Goal: Navigation & Orientation: Find specific page/section

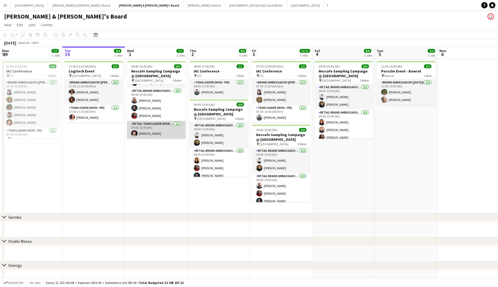
scroll to position [37, 0]
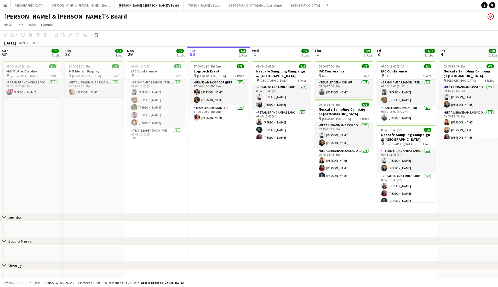
scroll to position [0, 125]
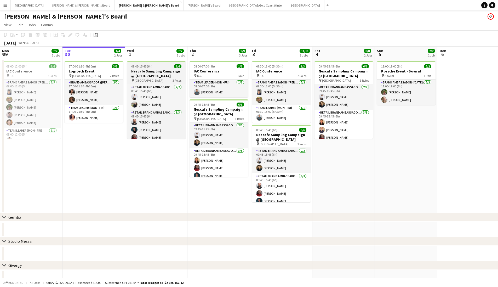
click at [171, 75] on h3 "Nescafe Sampling Campaign @ [GEOGRAPHIC_DATA]" at bounding box center [156, 73] width 59 height 9
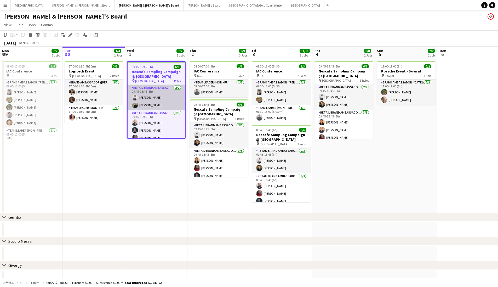
click at [166, 106] on app-card-role "RETAIL Brand Ambassador (Mon - Fri) 2/2 09:45-15:45 (6h) Vanshika Grover Aoife …" at bounding box center [157, 97] width 58 height 25
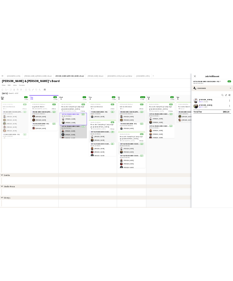
scroll to position [23, 0]
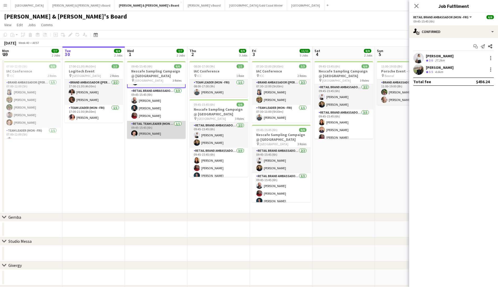
click at [163, 130] on app-card-role "RETAIL Team Leader (Mon - Fri) 1/1 09:45-15:45 (6h) Jack Van Staveren" at bounding box center [156, 130] width 59 height 18
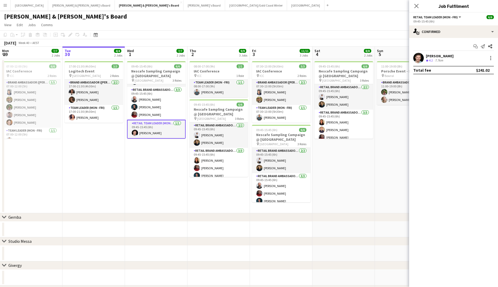
click at [417, 62] on app-user-avatar at bounding box center [419, 58] width 10 height 10
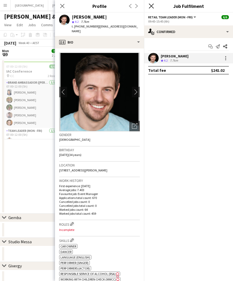
click at [153, 5] on icon "Close pop-in" at bounding box center [151, 5] width 5 height 5
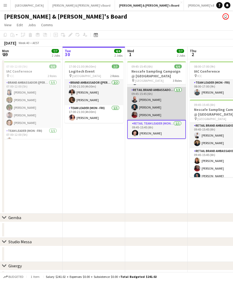
click at [134, 111] on app-card-role "RETAIL Brand Ambassador (Mon - Fri) 3/3 09:45-15:45 (6h) John Lopes Gabriel Til…" at bounding box center [156, 103] width 59 height 33
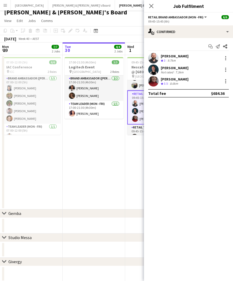
scroll to position [3, 0]
click at [137, 99] on app-card-role "RETAIL Brand Ambassador (Mon - Fri) 2/2 09:45-15:45 (6h) Vanshika Grover Aoife …" at bounding box center [156, 89] width 59 height 25
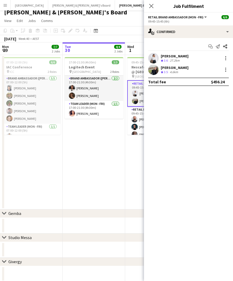
scroll to position [0, 0]
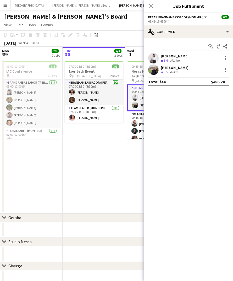
click at [150, 71] on app-user-avatar at bounding box center [153, 69] width 10 height 10
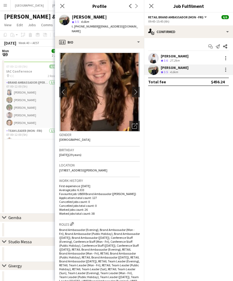
click at [121, 25] on span "| aoife_tully@hotmail.com" at bounding box center [105, 28] width 66 height 9
click at [113, 28] on span "| aoife_tully@hotmail.com" at bounding box center [105, 28] width 66 height 9
drag, startPoint x: 96, startPoint y: 25, endPoint x: 133, endPoint y: 30, distance: 37.9
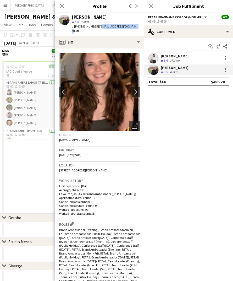
click at [133, 30] on app-profile-header "Aoife Tully star 3.5 4.6km t. +61493572428 | aoife_tully@hotmail.com" at bounding box center [99, 24] width 89 height 23
click at [115, 29] on div "Aoife Tully star 3.5 4.6km t. +61493572428 | aoife_tully@hotmail.com" at bounding box center [99, 24] width 89 height 23
drag, startPoint x: 96, startPoint y: 27, endPoint x: 127, endPoint y: 25, distance: 32.0
click at [127, 25] on span "| aoife_tully@hotmail.com" at bounding box center [105, 28] width 66 height 9
copy span "aoife_tully@hotmail.com"
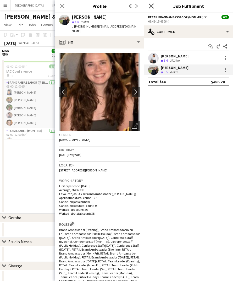
click at [149, 6] on icon "Close pop-in" at bounding box center [151, 5] width 5 height 5
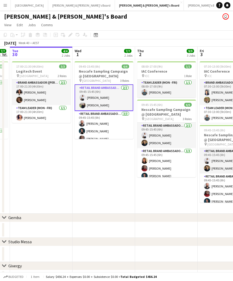
drag, startPoint x: 133, startPoint y: 164, endPoint x: 83, endPoint y: 171, distance: 50.2
click at [83, 171] on app-calendar-viewport "Sat 27 3/3 2 Jobs Sun 28 1/1 1 Job Mon 29 7/7 2 Jobs Tue 30 4/4 2 Jobs Wed 1 7/…" at bounding box center [116, 240] width 233 height 386
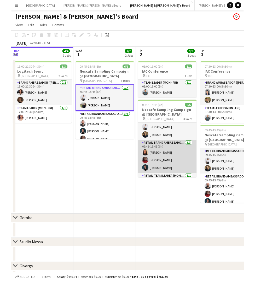
scroll to position [22, 0]
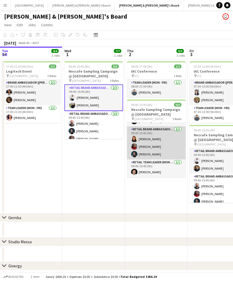
click at [151, 133] on app-card-role "RETAIL Brand Ambassador (Mon - Fri) 3/3 09:45-15:45 (6h) Isabel Bautista Mia Ja…" at bounding box center [156, 142] width 59 height 33
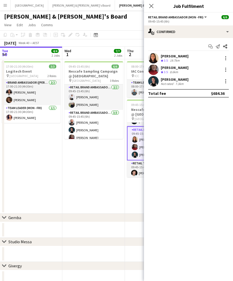
click at [157, 55] on app-user-avatar at bounding box center [153, 58] width 10 height 10
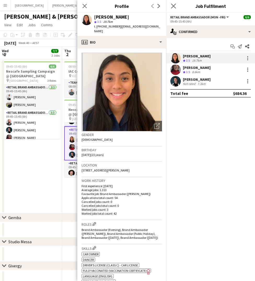
click at [171, 8] on app-icon "Close pop-in" at bounding box center [174, 6] width 8 height 8
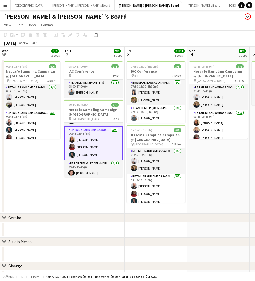
scroll to position [0, 0]
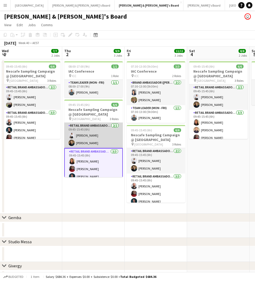
click at [111, 136] on app-card-role "RETAIL Brand Ambassador (Mon - Fri) 2/2 09:45-15:45 (6h) Vanshika Grover Cristi…" at bounding box center [93, 134] width 59 height 25
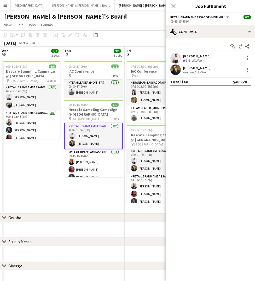
click at [176, 58] on app-user-avatar at bounding box center [176, 58] width 10 height 10
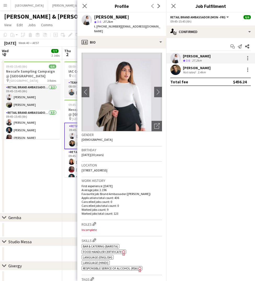
click at [205, 73] on div "3.4km" at bounding box center [202, 72] width 10 height 4
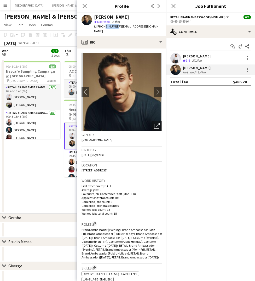
drag, startPoint x: 102, startPoint y: 26, endPoint x: 114, endPoint y: 28, distance: 11.7
click at [114, 28] on span "t. +61434552352" at bounding box center [107, 26] width 27 height 4
drag, startPoint x: 102, startPoint y: 26, endPoint x: 116, endPoint y: 27, distance: 14.2
click at [116, 27] on span "t. +61434552352" at bounding box center [107, 26] width 27 height 4
click at [85, 5] on icon "Close pop-in" at bounding box center [84, 5] width 5 height 5
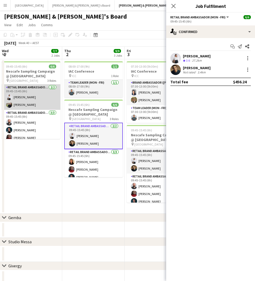
click at [43, 100] on app-card-role "RETAIL Brand Ambassador (Mon - Fri) 2/2 09:45-15:45 (6h) Vanshika Grover Aoife …" at bounding box center [31, 96] width 59 height 25
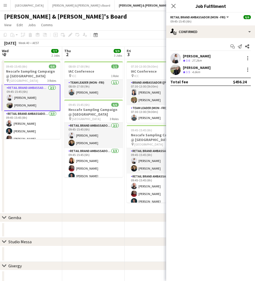
click at [175, 67] on app-user-avatar at bounding box center [176, 69] width 10 height 10
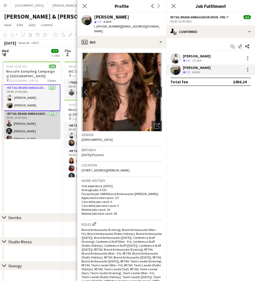
click at [38, 132] on app-card-role "RETAIL Brand Ambassador (Mon - Fri) 3/3 09:45-15:45 (6h) John Lopes Gabriel Til…" at bounding box center [31, 127] width 59 height 33
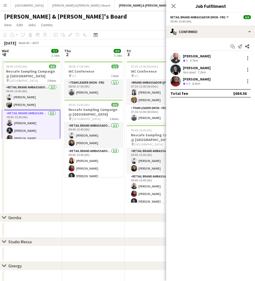
click at [171, 59] on app-user-avatar at bounding box center [176, 58] width 10 height 10
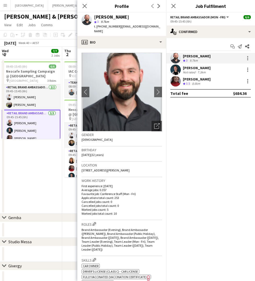
click at [175, 86] on app-user-avatar at bounding box center [176, 81] width 10 height 10
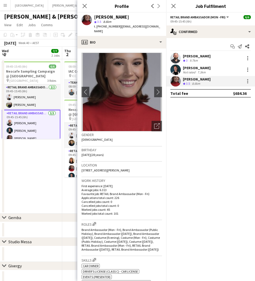
drag, startPoint x: 102, startPoint y: 27, endPoint x: 117, endPoint y: 26, distance: 16.0
click at [117, 26] on div "t. +610450512140 | miajabara14@gmail.com" at bounding box center [128, 28] width 68 height 9
click at [175, 68] on app-user-avatar at bounding box center [176, 69] width 10 height 10
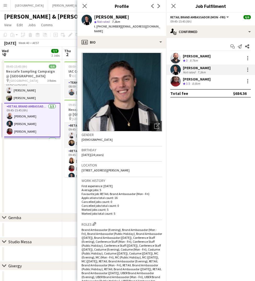
scroll to position [23, 0]
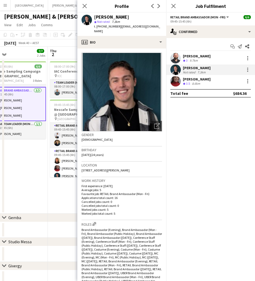
drag, startPoint x: 30, startPoint y: 171, endPoint x: 12, endPoint y: 171, distance: 17.8
click at [12, 171] on app-calendar-viewport "Sun 28 1/1 1 Job Mon 29 7/7 2 Jobs Tue 30 4/4 2 Jobs Wed 1 7/7 2 Jobs Thu 2 9/9…" at bounding box center [127, 240] width 255 height 386
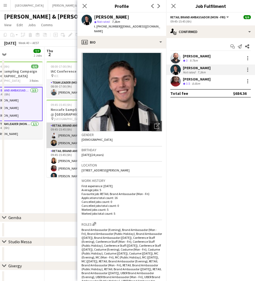
click at [61, 141] on app-card-role "RETAIL Brand Ambassador (Mon - Fri) 2/2 09:45-15:45 (6h) Vanshika Grover Cristi…" at bounding box center [76, 134] width 59 height 25
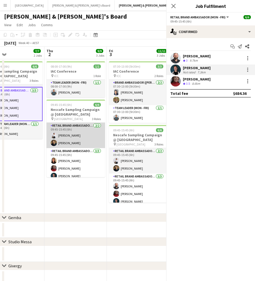
scroll to position [22, 0]
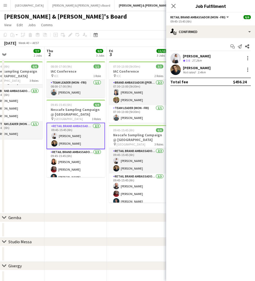
click at [173, 70] on app-user-avatar at bounding box center [176, 69] width 10 height 10
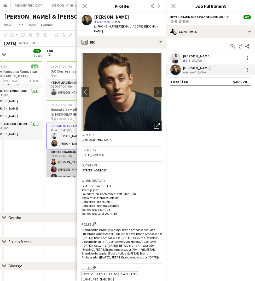
click at [61, 164] on app-card-role "RETAIL Brand Ambassador (Mon - Fri) 3/3 09:45-15:45 (6h) Isabel Bautista Mia Ja…" at bounding box center [76, 165] width 59 height 33
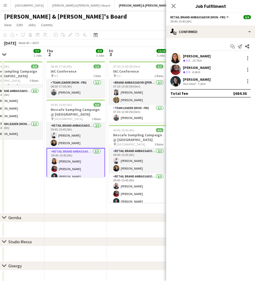
click at [176, 58] on app-user-avatar at bounding box center [176, 58] width 10 height 10
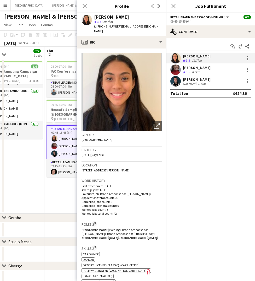
scroll to position [1, 0]
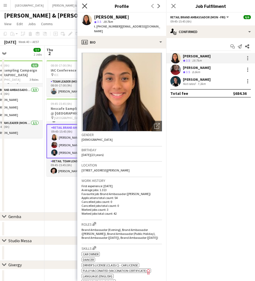
click at [83, 5] on icon "Close pop-in" at bounding box center [84, 5] width 5 height 5
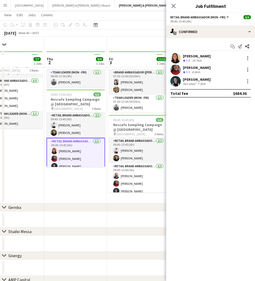
scroll to position [0, 0]
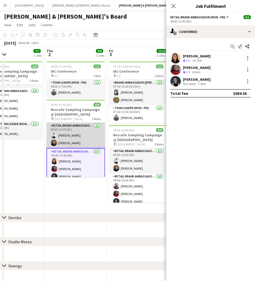
click at [70, 142] on app-card-role "RETAIL Brand Ambassador (Mon - Fri) 2/2 09:45-15:45 (6h) Vanshika Grover Cristi…" at bounding box center [76, 134] width 59 height 25
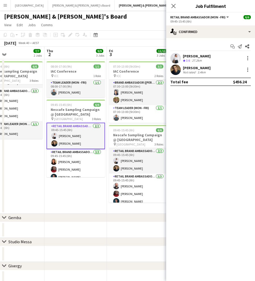
click at [173, 70] on app-user-avatar at bounding box center [176, 69] width 10 height 10
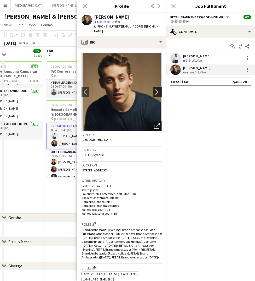
click at [156, 92] on app-icon "chevron-right" at bounding box center [158, 91] width 8 height 5
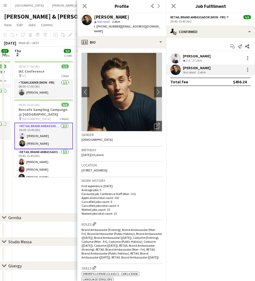
drag, startPoint x: 44, startPoint y: 191, endPoint x: 6, endPoint y: 197, distance: 38.0
click at [6, 197] on app-calendar-viewport "Sun 28 1/1 1 Job Mon 29 7/7 2 Jobs Tue 30 4/4 2 Jobs Wed 1 7/7 2 Jobs Thu 2 9/9…" at bounding box center [127, 240] width 255 height 386
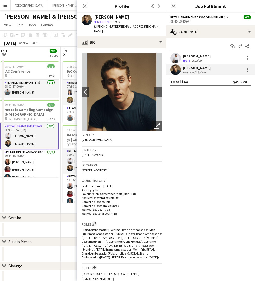
drag, startPoint x: 36, startPoint y: 190, endPoint x: 14, endPoint y: 193, distance: 21.8
click at [15, 193] on app-calendar-viewport "Sun 28 1/1 1 Job Mon 29 7/7 2 Jobs Tue 30 4/4 2 Jobs Wed 1 7/7 2 Jobs Thu 2 9/9…" at bounding box center [127, 240] width 255 height 386
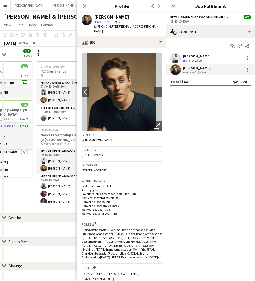
drag, startPoint x: 27, startPoint y: 190, endPoint x: 11, endPoint y: 195, distance: 17.0
click at [11, 195] on app-calendar-viewport "Tue 30 4/4 2 Jobs Wed 1 7/7 2 Jobs Thu 2 9/9 3 Jobs Fri 3 11/11 3 Jobs Sat 4 8/…" at bounding box center [127, 240] width 255 height 386
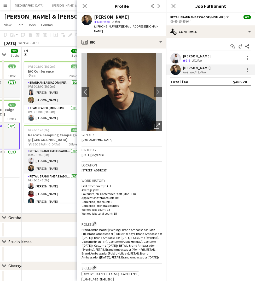
scroll to position [0, 167]
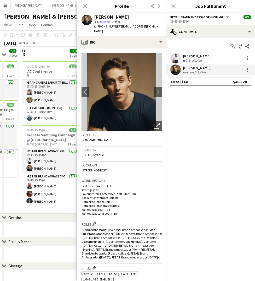
drag, startPoint x: 21, startPoint y: 189, endPoint x: 11, endPoint y: 194, distance: 10.8
click at [11, 194] on app-calendar-viewport "Tue 30 4/4 2 Jobs Wed 1 7/7 2 Jobs Thu 2 9/9 3 Jobs Fri 3 11/11 3 Jobs Sat 4 8/…" at bounding box center [127, 240] width 255 height 386
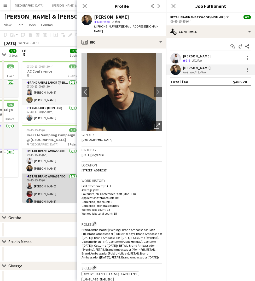
click at [51, 193] on app-card-role "RETAIL Brand Ambassador (Mon - Fri) 3/3 09:45-15:45 (6h) John Lopes Mia Jabara …" at bounding box center [51, 189] width 59 height 33
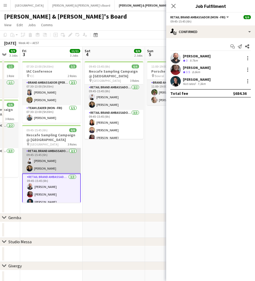
click at [64, 160] on app-card-role "RETAIL Brand Ambassador (Mon - Fri) 2/2 09:45-15:45 (6h) Vanshika Grover Cristi…" at bounding box center [51, 160] width 59 height 25
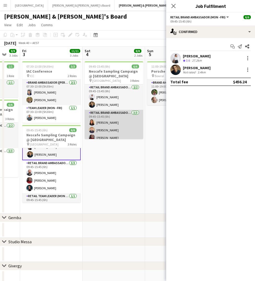
scroll to position [22, 0]
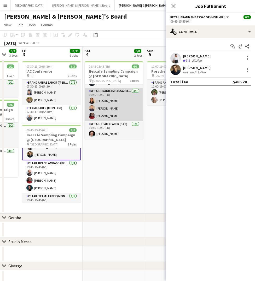
click at [109, 104] on app-card-role "RETAIL Brand Ambassador (Saturday) 3/3 09:45-15:45 (6h) Isabel Bautista Phillip…" at bounding box center [114, 104] width 59 height 33
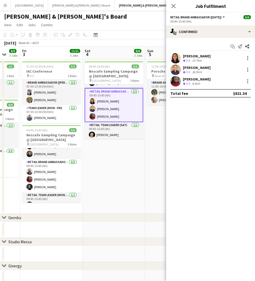
click at [176, 74] on app-user-avatar at bounding box center [176, 69] width 10 height 10
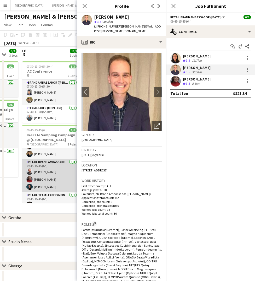
click at [40, 170] on app-card-role "RETAIL Brand Ambassador (Mon - Fri) 3/3 09:45-15:45 (6h) John Lopes Mia Jabara …" at bounding box center [51, 175] width 59 height 33
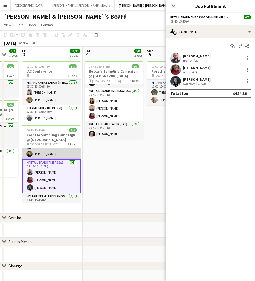
click at [39, 153] on app-card-role "RETAIL Brand Ambassador (Mon - Fri) 2/2 09:45-15:45 (6h) Vanshika Grover Cristi…" at bounding box center [51, 145] width 59 height 25
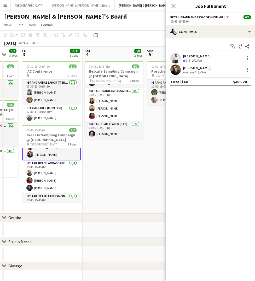
click at [179, 54] on app-user-avatar at bounding box center [176, 58] width 10 height 10
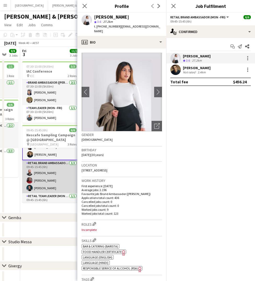
click at [47, 175] on app-card-role "RETAIL Brand Ambassador (Mon - Fri) 3/3 09:45-15:45 (6h) John Lopes Mia Jabara …" at bounding box center [51, 176] width 59 height 33
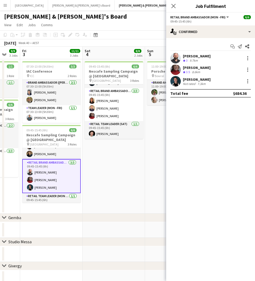
click at [223, 59] on div "John Lopes Crew rating 3 9.7km" at bounding box center [210, 58] width 89 height 10
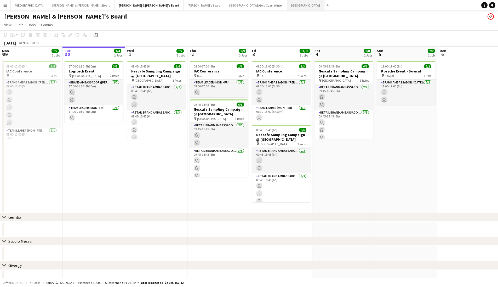
click at [287, 1] on button "Melbourne Close" at bounding box center [305, 5] width 37 height 10
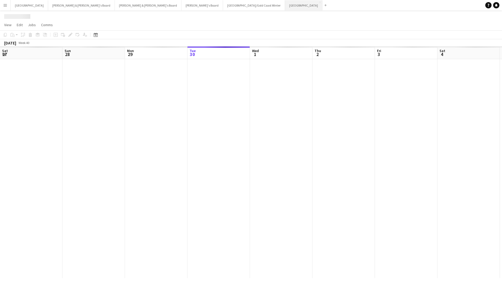
scroll to position [0, 125]
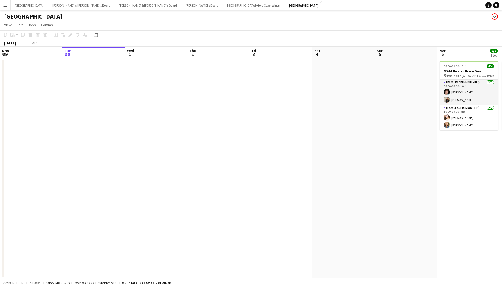
drag, startPoint x: 253, startPoint y: 87, endPoint x: -136, endPoint y: 93, distance: 388.6
click at [0, 93] on html "Menu Boards Boards Boards All jobs Status Workforce Workforce My Workforce Recr…" at bounding box center [251, 143] width 502 height 287
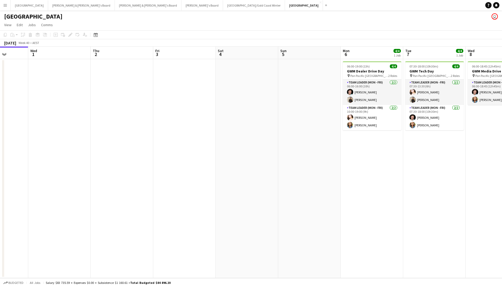
drag, startPoint x: 37, startPoint y: 142, endPoint x: 213, endPoint y: 136, distance: 175.7
click at [70, 139] on app-calendar-viewport "Sun 28 Mon 29 Tue 30 Wed 1 Thu 2 Fri 3 Sat 4 Sun 5 Mon 6 4/4 1 Job Tue 7 4/4 1 …" at bounding box center [251, 163] width 502 height 232
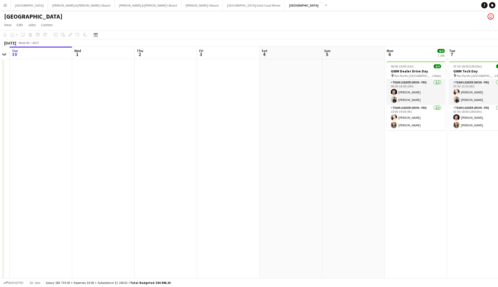
drag, startPoint x: 333, startPoint y: 150, endPoint x: 121, endPoint y: 152, distance: 211.7
click at [63, 155] on app-calendar-viewport "Sun 28 Mon 29 Tue 30 Wed 1 Thu 2 Fri 3 Sat 4 Sun 5 Mon 6 4/4 1 Job Tue 7 4/4 1 …" at bounding box center [249, 175] width 498 height 256
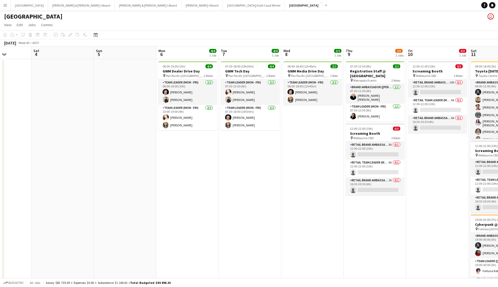
scroll to position [0, 154]
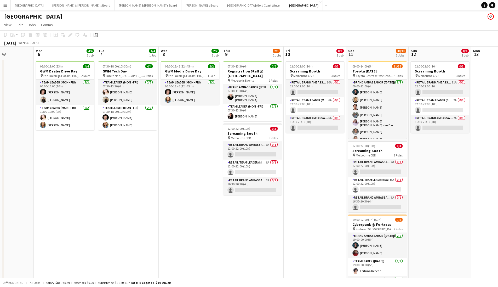
drag, startPoint x: 266, startPoint y: 156, endPoint x: 185, endPoint y: 165, distance: 81.9
click at [185, 165] on app-calendar-viewport "Fri 3 Sat 4 Sun 5 Mon 6 4/4 1 Job Tue 7 4/4 1 Job Wed 8 2/2 1 Job Thu 9 2/5 2 J…" at bounding box center [249, 175] width 498 height 256
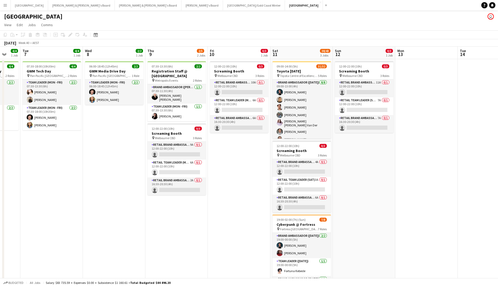
scroll to position [0, 187]
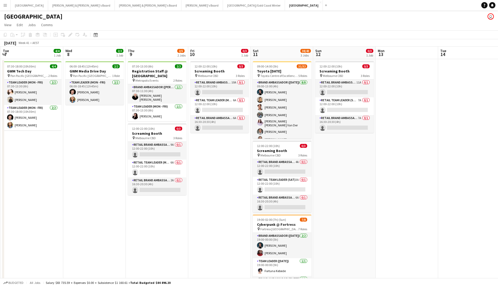
drag, startPoint x: 302, startPoint y: 177, endPoint x: 206, endPoint y: 185, distance: 95.8
click at [206, 185] on app-calendar-viewport "Sat 4 Sun 5 Mon 6 4/4 1 Job Tue 7 4/4 1 Job Wed 8 2/2 1 Job Thu 9 2/5 2 Jobs Fr…" at bounding box center [249, 175] width 498 height 256
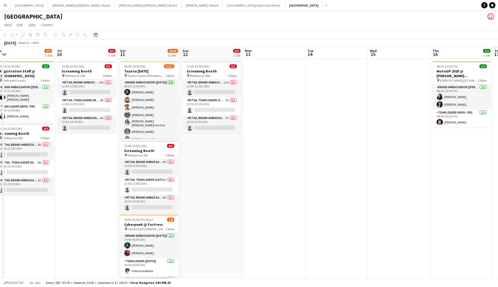
drag, startPoint x: 354, startPoint y: 174, endPoint x: 221, endPoint y: 187, distance: 133.5
click at [221, 187] on app-calendar-viewport "Mon 6 4/4 1 Job Tue 7 4/4 1 Job Wed 8 2/2 1 Job Thu 9 2/5 2 Jobs Fri 10 0/3 1 J…" at bounding box center [249, 175] width 498 height 256
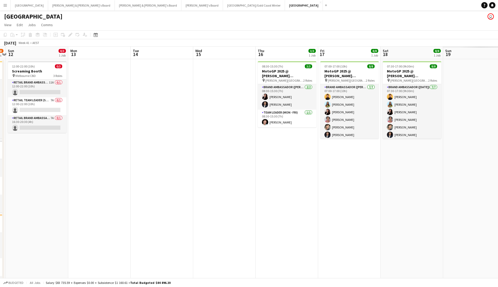
scroll to position [0, 193]
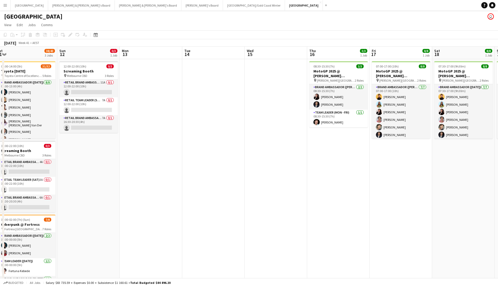
drag, startPoint x: 308, startPoint y: 174, endPoint x: 185, endPoint y: 175, distance: 123.2
click at [185, 175] on app-calendar-viewport "Wed 8 2/2 1 Job Thu 9 2/5 2 Jobs Fri 10 0/3 1 Job Sat 11 38/43 3 Jobs Sun 12 0/…" at bounding box center [249, 175] width 498 height 256
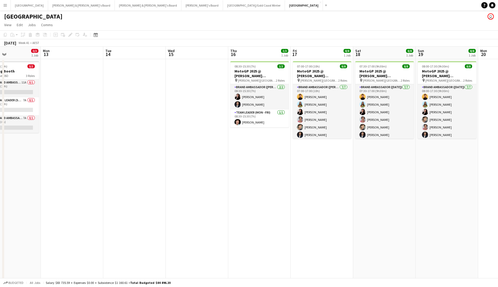
drag, startPoint x: 320, startPoint y: 171, endPoint x: 245, endPoint y: 173, distance: 74.6
click at [245, 173] on app-calendar-viewport "Thu 9 2/5 2 Jobs Fri 10 0/3 1 Job Sat 11 38/43 3 Jobs Sun 12 0/3 1 Job Mon 13 T…" at bounding box center [249, 175] width 498 height 256
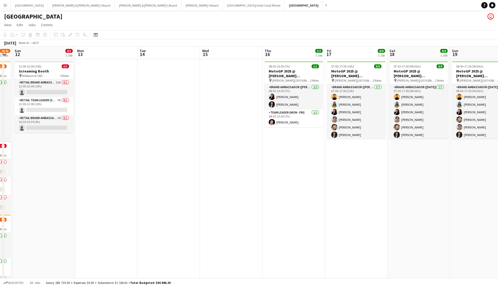
scroll to position [0, 170]
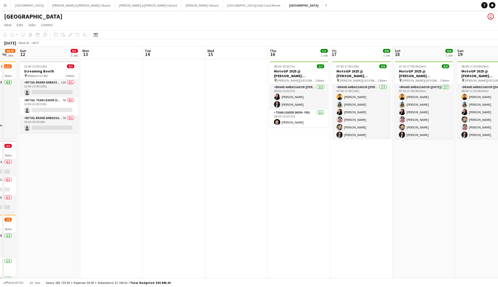
drag, startPoint x: 149, startPoint y: 110, endPoint x: 188, endPoint y: 116, distance: 40.0
click at [188, 116] on app-calendar-viewport "Thu 9 2/5 2 Jobs Fri 10 0/3 1 Job Sat 11 38/43 3 Jobs Sun 12 0/3 1 Job Mon 13 T…" at bounding box center [249, 175] width 498 height 256
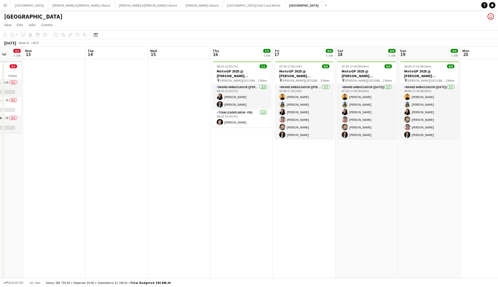
scroll to position [0, 166]
drag, startPoint x: 297, startPoint y: 156, endPoint x: 239, endPoint y: 161, distance: 58.6
click at [239, 161] on app-calendar-viewport "Fri 10 0/3 1 Job Sat 11 38/43 3 Jobs Sun 12 0/3 1 Job Mon 13 Tue 14 Wed 15 Thu …" at bounding box center [249, 175] width 498 height 256
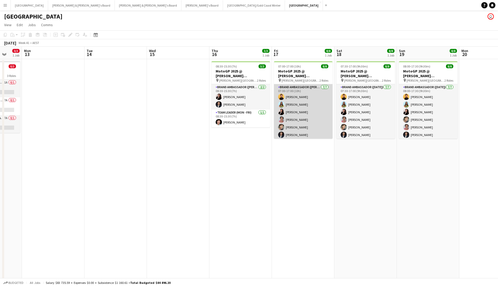
scroll to position [22, 0]
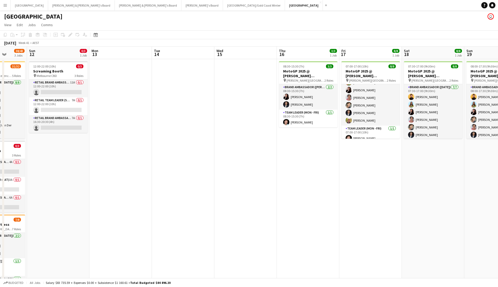
drag, startPoint x: 174, startPoint y: 142, endPoint x: 366, endPoint y: 152, distance: 192.9
click at [366, 152] on app-calendar-viewport "Thu 9 2/5 2 Jobs Fri 10 0/3 1 Job Sat 11 38/43 3 Jobs Sun 12 0/3 1 Job Mon 13 T…" at bounding box center [249, 175] width 498 height 256
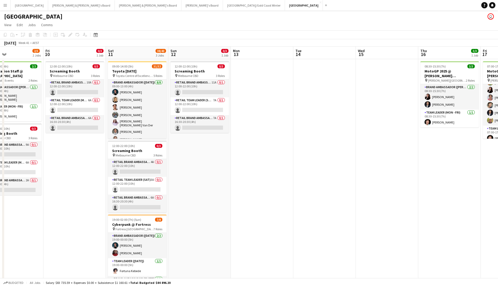
scroll to position [0, 117]
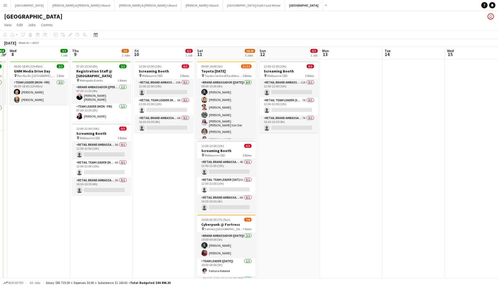
drag, startPoint x: 265, startPoint y: 179, endPoint x: 371, endPoint y: 188, distance: 106.1
click at [371, 188] on app-calendar-viewport "Mon 6 4/4 1 Job Tue 7 4/4 1 Job Wed 8 2/2 1 Job Thu 9 2/5 2 Jobs Fri 10 0/3 1 J…" at bounding box center [249, 175] width 498 height 256
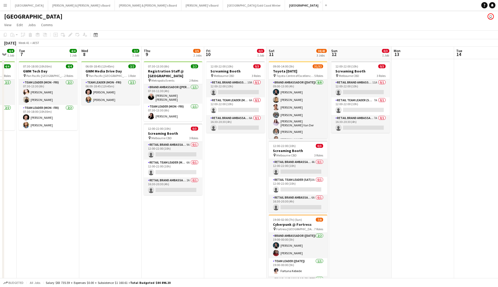
scroll to position [0, 161]
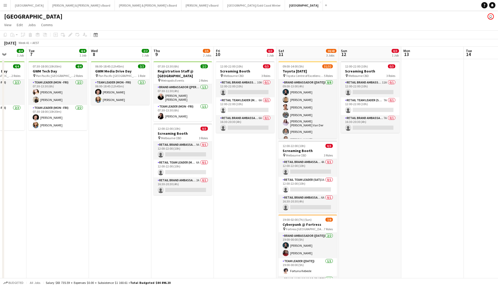
drag, startPoint x: 305, startPoint y: 180, endPoint x: 386, endPoint y: 193, distance: 82.4
click at [386, 193] on app-calendar-viewport "Sat 4 Sun 5 Mon 6 4/4 1 Job Tue 7 4/4 1 Job Wed 8 2/2 1 Job Thu 9 2/5 2 Jobs Fr…" at bounding box center [249, 175] width 498 height 256
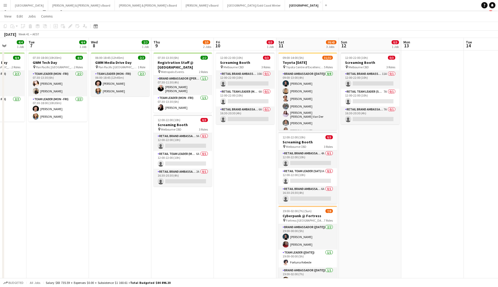
scroll to position [16, 0]
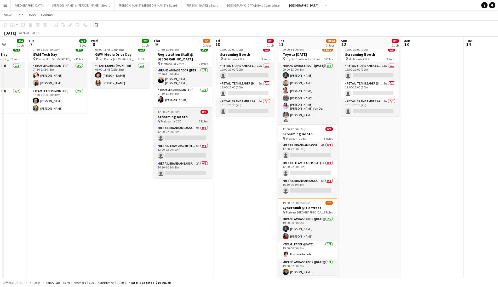
click at [178, 114] on h3 "Screaming Booth" at bounding box center [183, 116] width 59 height 5
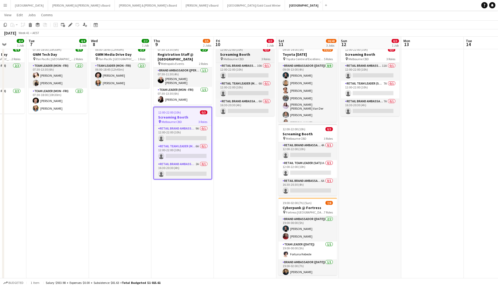
click at [239, 53] on h3 "Screaming Booth" at bounding box center [245, 54] width 59 height 5
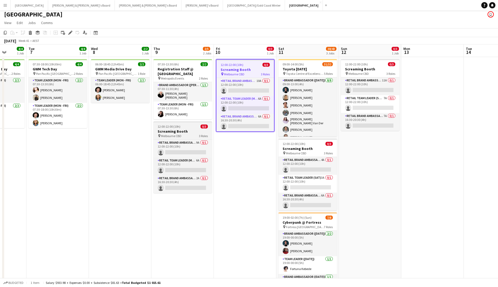
scroll to position [1, 0]
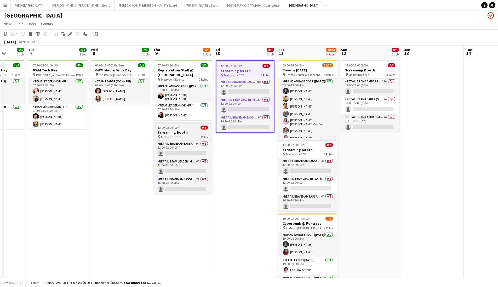
click at [193, 135] on div "pin Melbourne CBD 3 Roles" at bounding box center [183, 137] width 59 height 4
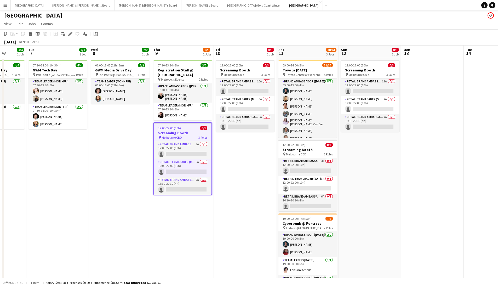
click at [188, 25] on app-page-menu "View Day view expanded Day view collapsed Month view Date picker Jump to [DATE]…" at bounding box center [249, 24] width 498 height 10
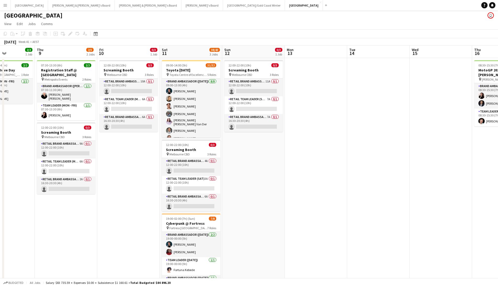
drag, startPoint x: 398, startPoint y: 182, endPoint x: 310, endPoint y: 181, distance: 87.7
click at [284, 182] on app-calendar-viewport "Mon 6 4/4 1 Job Tue 7 4/4 1 Job Wed 8 2/2 1 Job Thu 9 2/5 2 Jobs Fri 10 0/3 1 J…" at bounding box center [249, 174] width 498 height 256
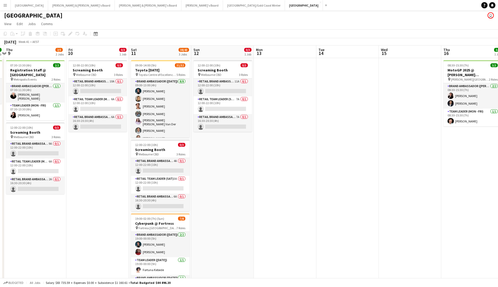
drag, startPoint x: 423, startPoint y: 183, endPoint x: 268, endPoint y: 195, distance: 156.2
click at [268, 195] on app-calendar-viewport "Mon 6 4/4 1 Job Tue 7 4/4 1 Job Wed 8 2/2 1 Job Thu 9 2/5 2 Jobs Fri 10 0/3 1 J…" at bounding box center [249, 174] width 498 height 256
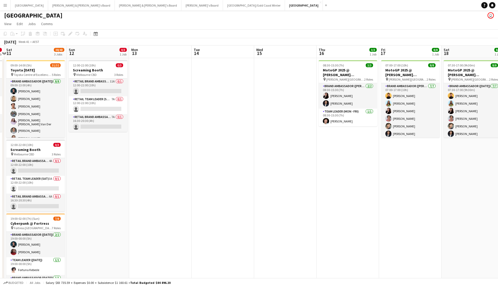
scroll to position [0, 187]
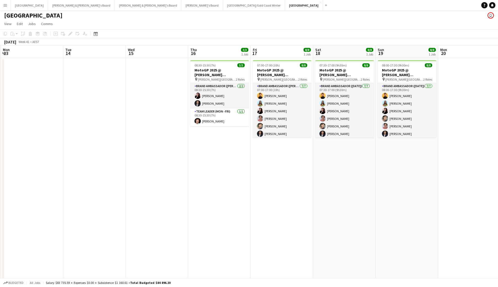
drag, startPoint x: 361, startPoint y: 189, endPoint x: 233, endPoint y: 212, distance: 130.5
click at [233, 212] on app-calendar-viewport "Fri 10 0/3 1 Job Sat 11 38/43 3 Jobs Sun 12 0/3 1 Job Mon 13 Tue 14 Wed 15 Thu …" at bounding box center [249, 174] width 498 height 256
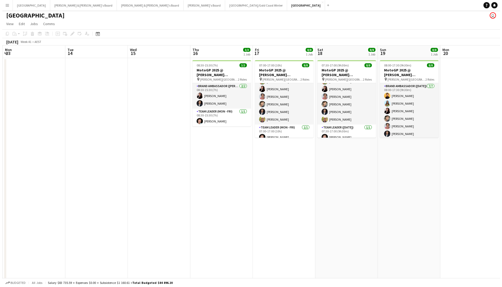
scroll to position [0, 0]
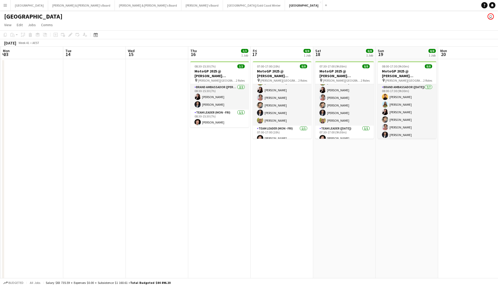
click at [381, 160] on app-date-cell "08:00-17:30 (9h30m) 8/8 MotoGP 2025 @ Phillip Island pin Phillip Island 2 Roles…" at bounding box center [407, 181] width 63 height 244
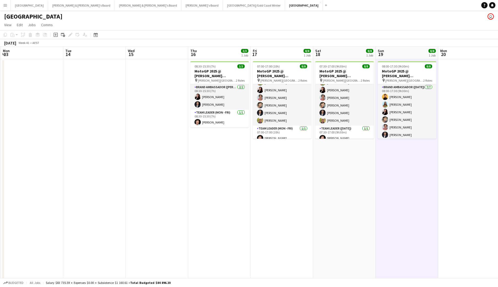
click at [347, 30] on app-toolbar "Copy Paste Paste Command V Paste with crew Command Shift V Paste linked Job [GE…" at bounding box center [249, 34] width 498 height 9
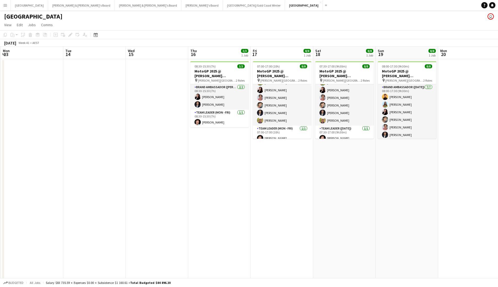
click at [8, 7] on button "Menu" at bounding box center [5, 5] width 10 height 10
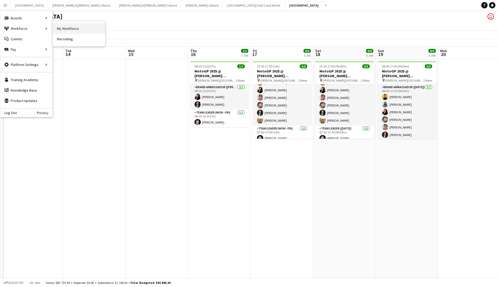
click at [56, 29] on link "My Workforce" at bounding box center [79, 28] width 52 height 10
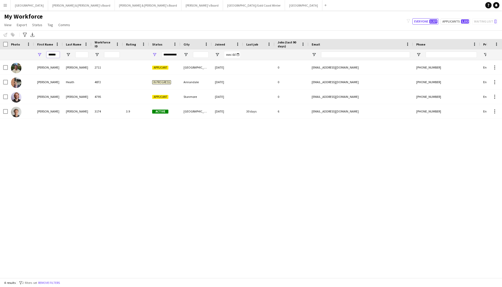
click at [58, 53] on input "******" at bounding box center [53, 55] width 13 height 6
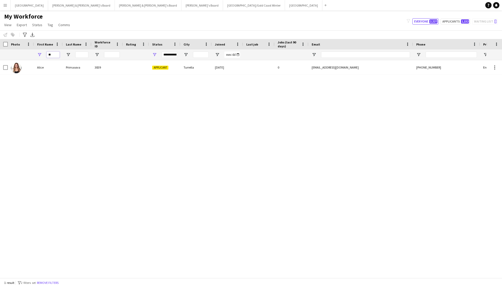
type input "*"
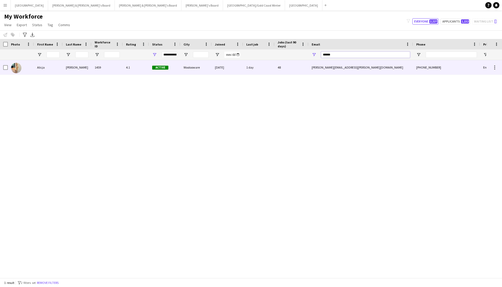
type input "******"
click at [117, 66] on div "1459" at bounding box center [107, 67] width 31 height 14
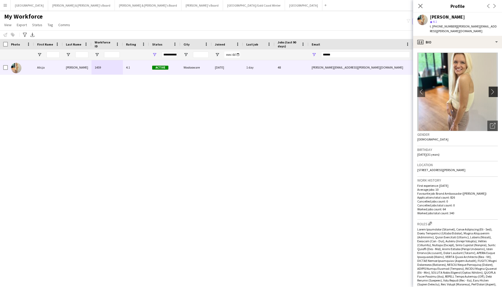
click at [490, 89] on app-icon "chevron-right" at bounding box center [494, 91] width 8 height 5
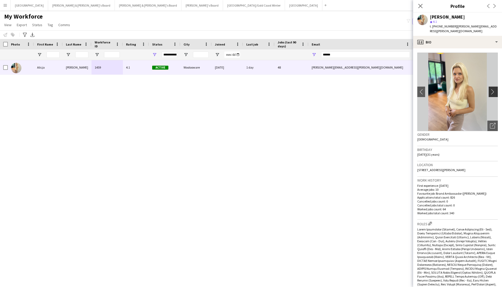
click at [490, 89] on app-icon "chevron-right" at bounding box center [494, 91] width 8 height 5
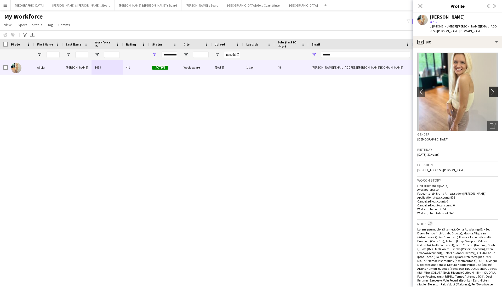
click at [490, 89] on app-icon "chevron-right" at bounding box center [494, 91] width 8 height 5
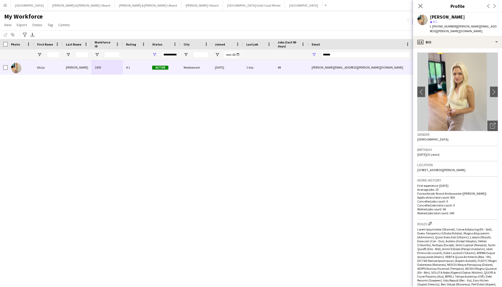
click at [466, 23] on div "star 4.1" at bounding box center [464, 21] width 68 height 5
click at [457, 16] on div "[PERSON_NAME]" at bounding box center [447, 17] width 35 height 5
click at [436, 39] on div "profile Bio" at bounding box center [457, 42] width 89 height 13
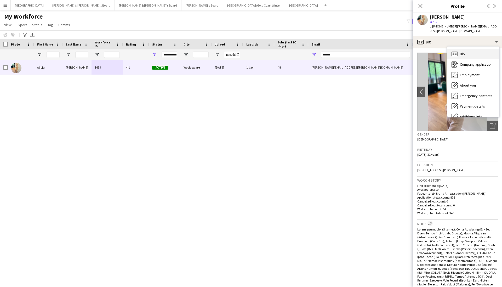
click at [485, 49] on div "Bio Bio" at bounding box center [474, 54] width 52 height 10
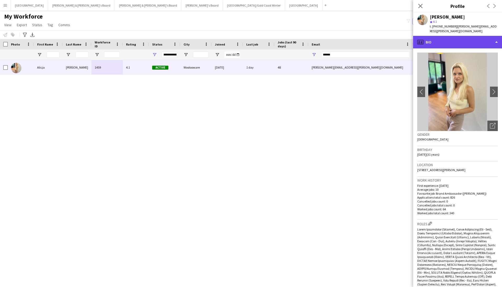
click at [463, 39] on div "profile Bio" at bounding box center [457, 42] width 89 height 13
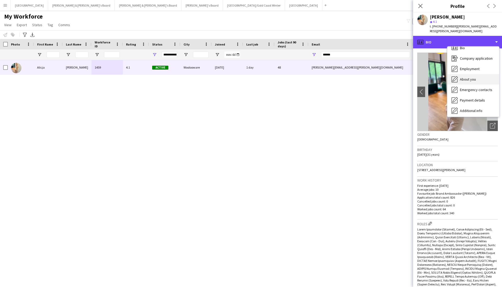
scroll to position [39, 0]
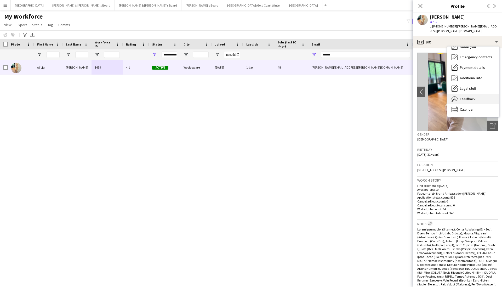
click at [467, 97] on span "Feedback" at bounding box center [468, 99] width 16 height 5
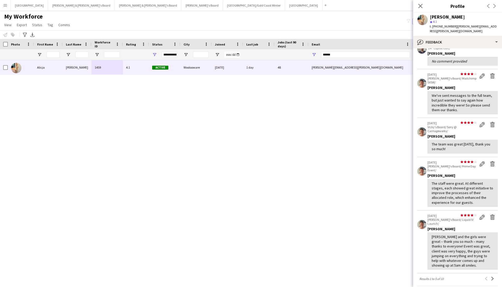
scroll to position [43, 0]
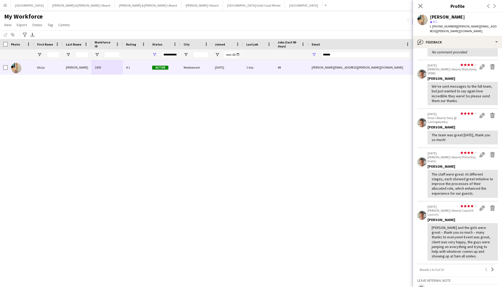
click at [416, 7] on div "Close pop-in" at bounding box center [420, 6] width 15 height 12
click at [419, 5] on icon "Close pop-in" at bounding box center [420, 5] width 5 height 5
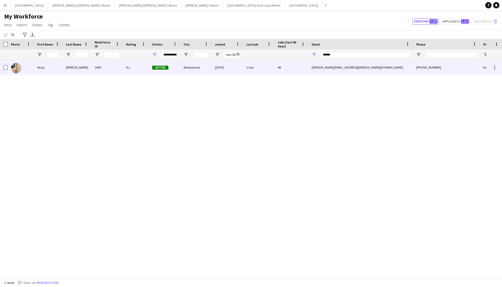
click at [66, 65] on div "Sermak" at bounding box center [77, 67] width 29 height 14
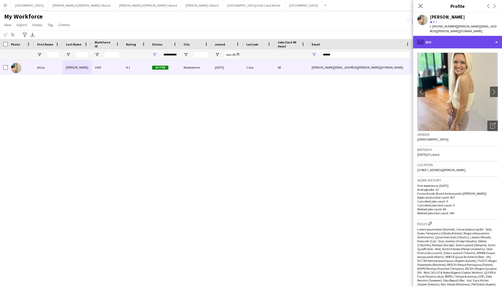
click at [462, 39] on div "profile Bio" at bounding box center [457, 42] width 89 height 13
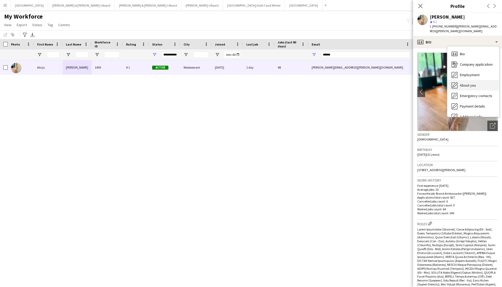
click at [474, 80] on div "About you About you" at bounding box center [474, 85] width 52 height 10
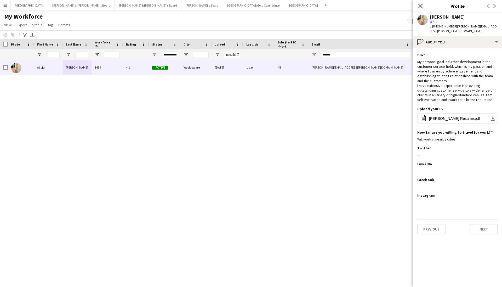
click at [419, 4] on icon "Close pop-in" at bounding box center [420, 5] width 5 height 5
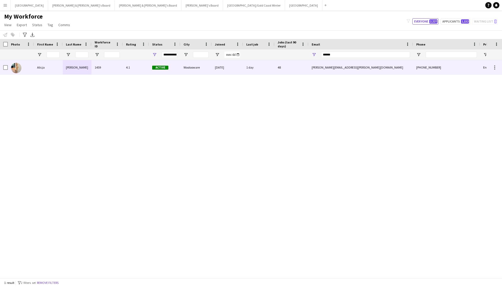
click at [318, 71] on div "alice.sermak@gmail.com" at bounding box center [361, 67] width 105 height 14
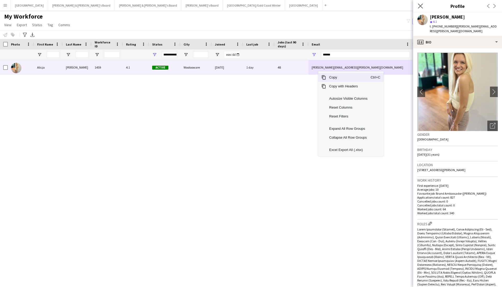
click at [418, 7] on app-icon "Close pop-in" at bounding box center [421, 6] width 8 height 8
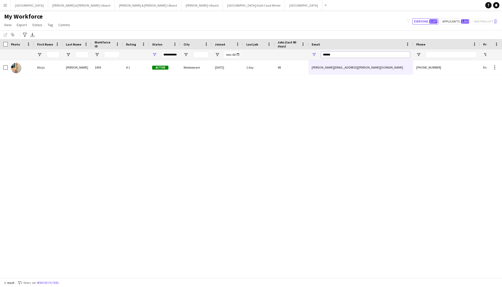
click at [371, 56] on input "******" at bounding box center [365, 55] width 89 height 6
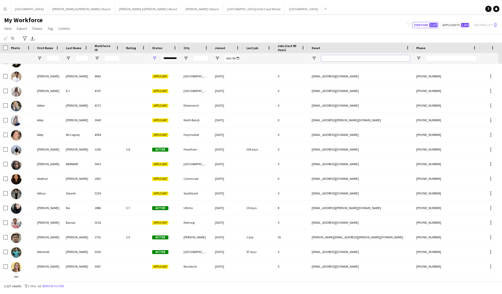
scroll to position [156, 0]
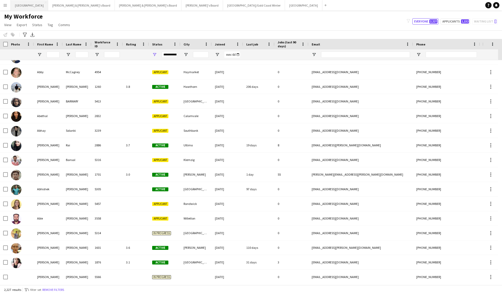
click at [19, 7] on button "Sydney Close" at bounding box center [29, 5] width 37 height 10
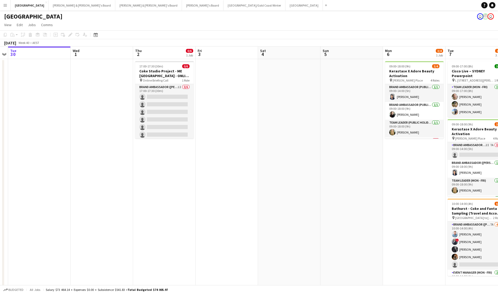
scroll to position [0, 191]
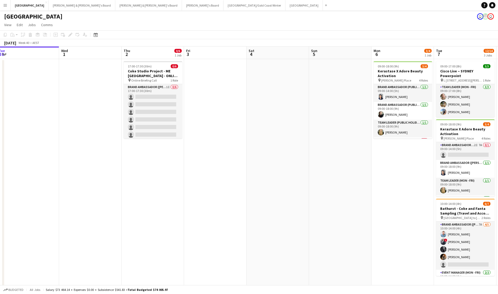
drag, startPoint x: 301, startPoint y: 116, endPoint x: 242, endPoint y: 128, distance: 60.5
click at [242, 128] on app-calendar-viewport "Sat 27 1/1 1 Job Sun 28 Mon 29 Tue 30 Wed 1 Thu 2 0/6 1 Job Fri 3 Sat 4 Sun 5 M…" at bounding box center [249, 167] width 498 height 241
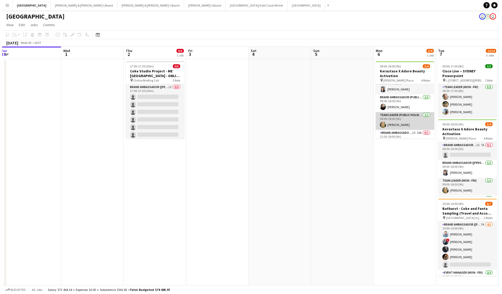
scroll to position [17, 0]
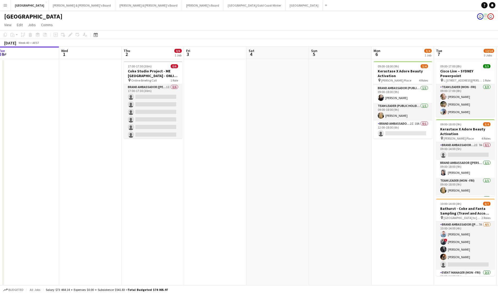
click at [303, 20] on app-page-menu "View Day view expanded Day view collapsed Month view Date picker Jump to [DATE]…" at bounding box center [249, 25] width 498 height 10
click at [7, 2] on button "Menu" at bounding box center [5, 5] width 10 height 10
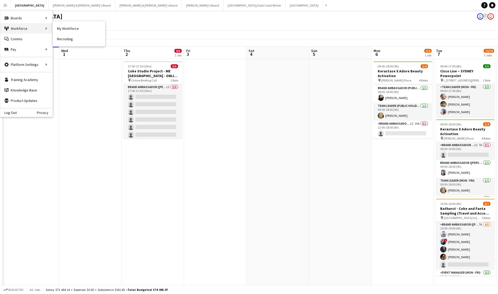
click at [30, 29] on div "Workforce Workforce" at bounding box center [26, 28] width 52 height 10
click at [59, 30] on link "My Workforce" at bounding box center [79, 28] width 52 height 10
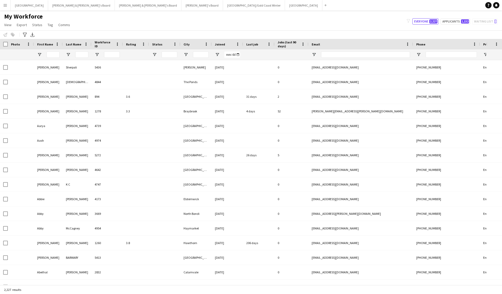
type input "**********"
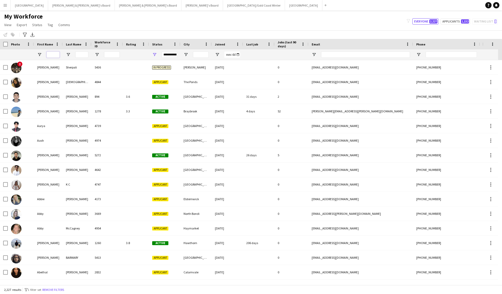
click at [52, 55] on input "First Name Filter Input" at bounding box center [53, 55] width 13 height 6
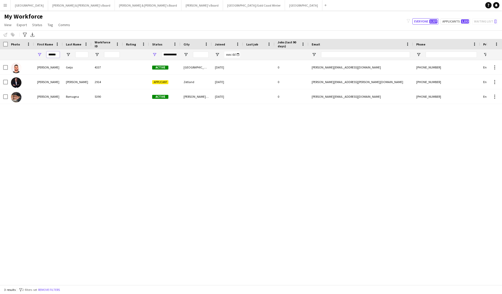
type input "******"
drag, startPoint x: 1, startPoint y: 59, endPoint x: 139, endPoint y: 65, distance: 137.8
click at [139, 65] on div at bounding box center [136, 67] width 26 height 14
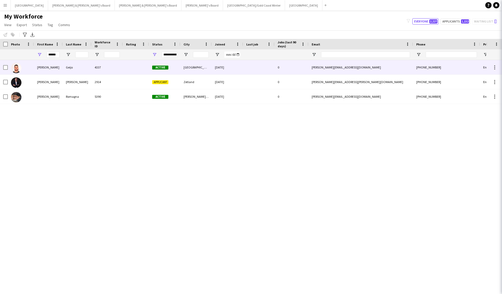
click at [130, 64] on div at bounding box center [136, 67] width 26 height 14
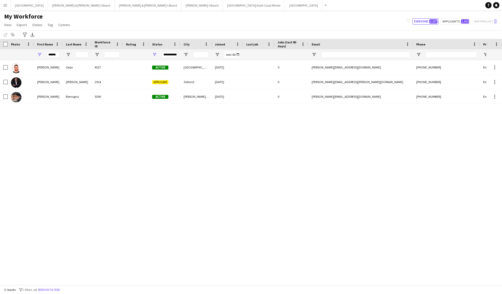
click at [130, 64] on div at bounding box center [136, 67] width 26 height 14
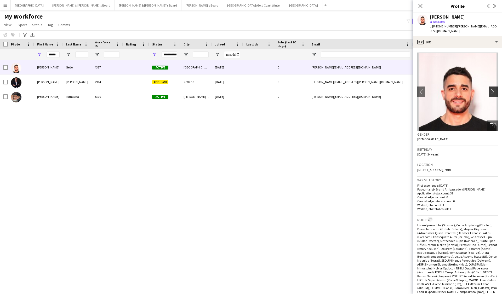
click at [490, 89] on app-icon "chevron-right" at bounding box center [494, 91] width 8 height 5
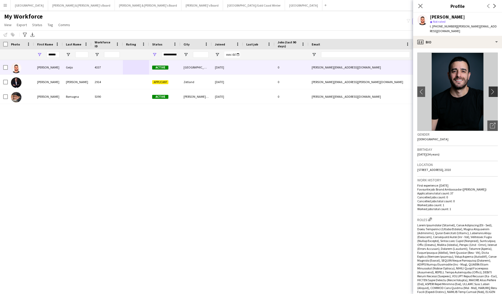
click at [489, 88] on button "chevron-right" at bounding box center [494, 92] width 10 height 10
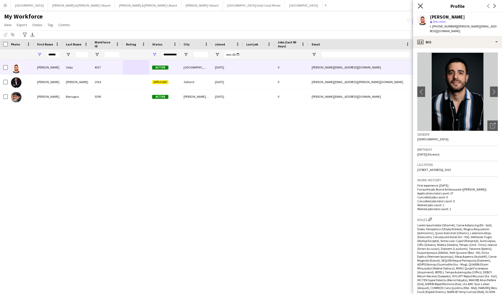
click at [420, 7] on icon "Close pop-in" at bounding box center [420, 5] width 5 height 5
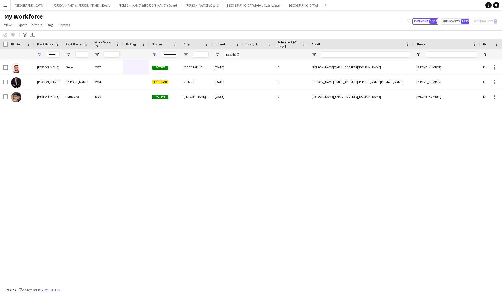
click at [150, 25] on div "My Workforce View Views Default view New view Update view Delete view Edit name…" at bounding box center [251, 22] width 502 height 18
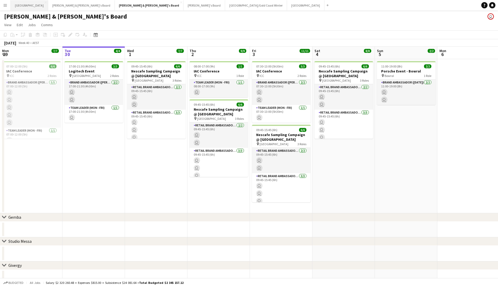
click at [18, 7] on button "Sydney Close" at bounding box center [29, 5] width 37 height 10
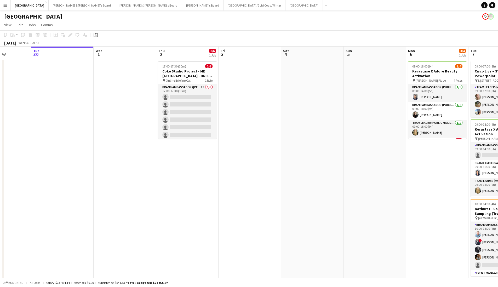
scroll to position [0, 160]
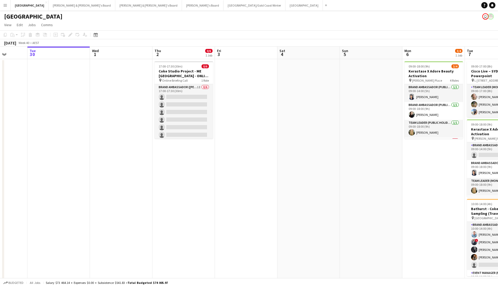
drag, startPoint x: 343, startPoint y: 104, endPoint x: 185, endPoint y: 114, distance: 158.9
click at [185, 114] on app-calendar-viewport "Sat 27 1/1 1 Job Sun 28 Mon 29 Tue 30 Wed 1 Thu 2 0/6 1 Job Fri 3 Sat 4 Sun 5 M…" at bounding box center [249, 167] width 498 height 241
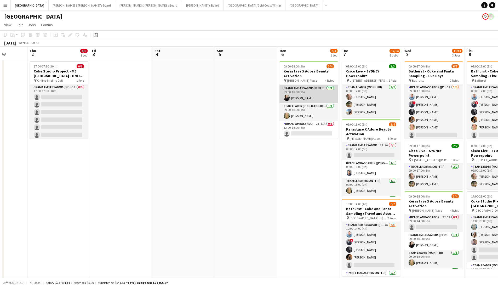
scroll to position [9, 0]
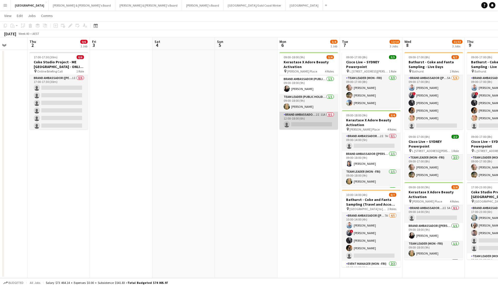
click at [305, 115] on app-card-role "Brand Ambassador (Public Holiday) 2I 11A 0/1 12:00-18:00 (6h) single-neutral-ac…" at bounding box center [309, 121] width 59 height 18
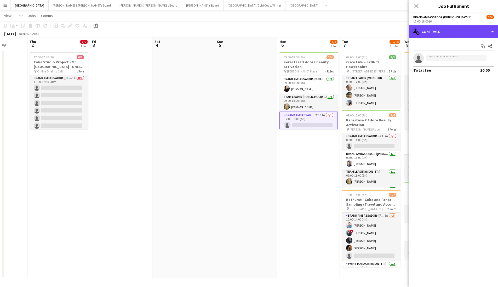
drag, startPoint x: 460, startPoint y: 34, endPoint x: 461, endPoint y: 37, distance: 2.7
click at [460, 34] on div "single-neutral-actions-check-2 Confirmed" at bounding box center [454, 31] width 89 height 13
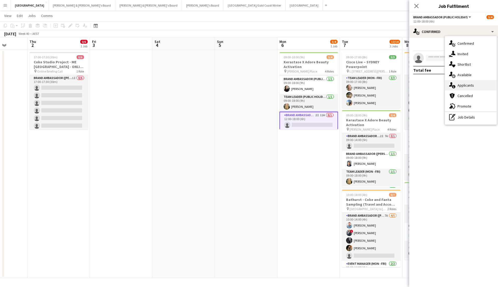
click at [470, 84] on span "Applicants" at bounding box center [466, 85] width 16 height 5
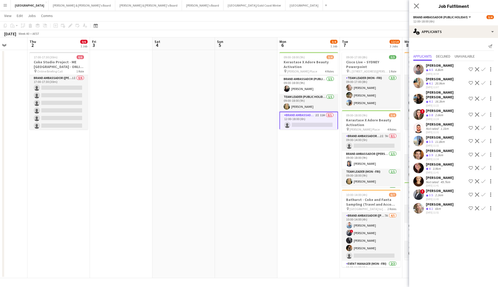
click at [419, 4] on app-icon "Close pop-in" at bounding box center [417, 6] width 8 height 8
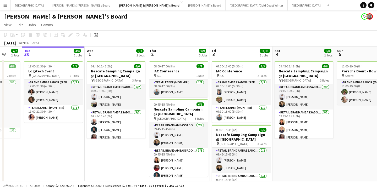
scroll to position [0, 171]
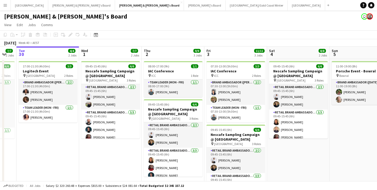
drag, startPoint x: 155, startPoint y: 164, endPoint x: 110, endPoint y: 166, distance: 44.3
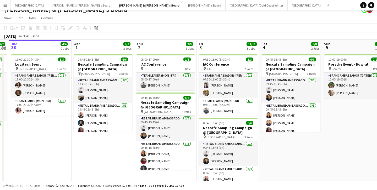
scroll to position [0, 199]
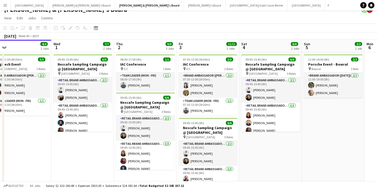
drag, startPoint x: 313, startPoint y: 168, endPoint x: 255, endPoint y: 179, distance: 58.9
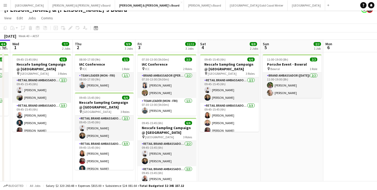
scroll to position [0, 240]
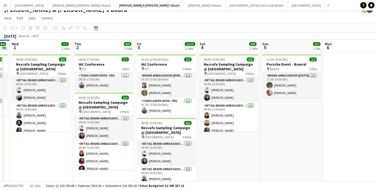
drag, startPoint x: 310, startPoint y: 139, endPoint x: 269, endPoint y: 152, distance: 43.3
click at [286, 35] on div "[DATE] Week 40 • AEST" at bounding box center [188, 35] width 377 height 7
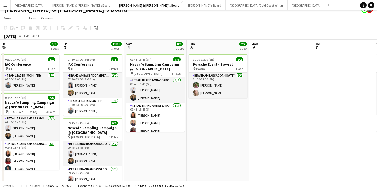
drag, startPoint x: 211, startPoint y: 134, endPoint x: 110, endPoint y: 130, distance: 100.5
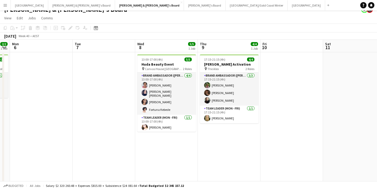
drag, startPoint x: 238, startPoint y: 138, endPoint x: 110, endPoint y: 137, distance: 128.0
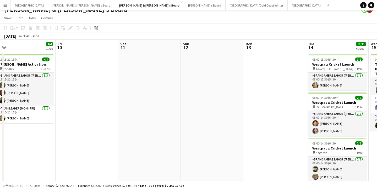
scroll to position [0, 257]
drag, startPoint x: 250, startPoint y: 149, endPoint x: 115, endPoint y: 145, distance: 135.1
click at [287, 3] on button "Melbourne Close" at bounding box center [305, 5] width 37 height 10
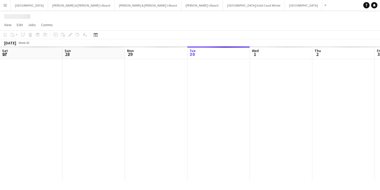
scroll to position [0, 125]
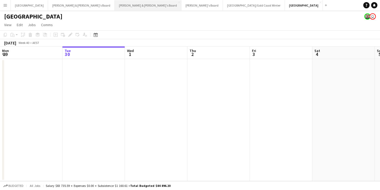
click at [115, 8] on button "[PERSON_NAME] & [PERSON_NAME]'s Board Close" at bounding box center [148, 5] width 67 height 10
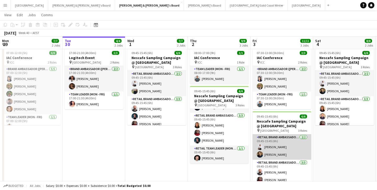
scroll to position [22, 0]
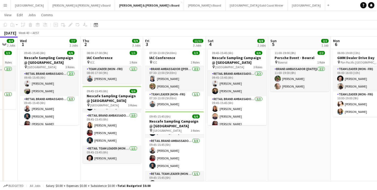
drag, startPoint x: 101, startPoint y: 143, endPoint x: 44, endPoint y: 139, distance: 57.0
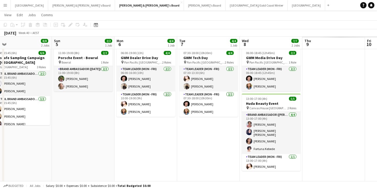
scroll to position [0, 224]
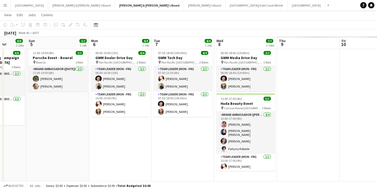
drag, startPoint x: 330, startPoint y: 145, endPoint x: 97, endPoint y: 146, distance: 233.4
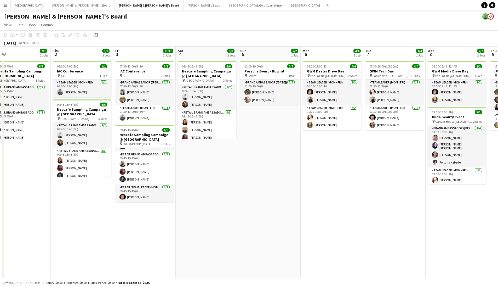
scroll to position [0, 161]
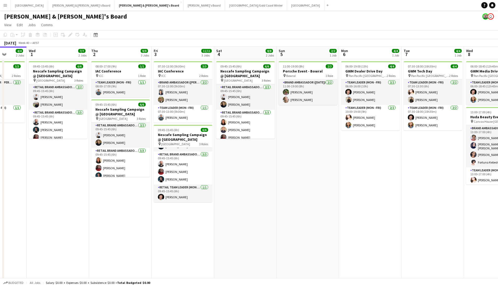
drag, startPoint x: 67, startPoint y: 165, endPoint x: 380, endPoint y: 180, distance: 313.3
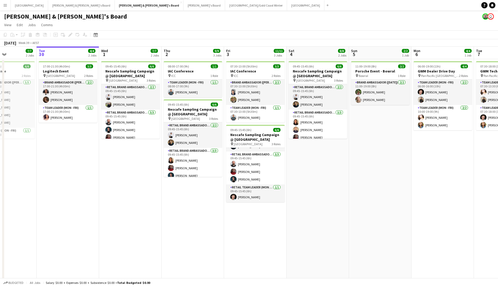
scroll to position [0, 151]
drag, startPoint x: 235, startPoint y: 177, endPoint x: 308, endPoint y: 199, distance: 75.9
click at [304, 37] on app-toolbar "Copy Paste Paste Command V Paste with crew Command Shift V Paste linked Job [GE…" at bounding box center [249, 34] width 498 height 9
drag, startPoint x: 245, startPoint y: 39, endPoint x: 302, endPoint y: 39, distance: 57.6
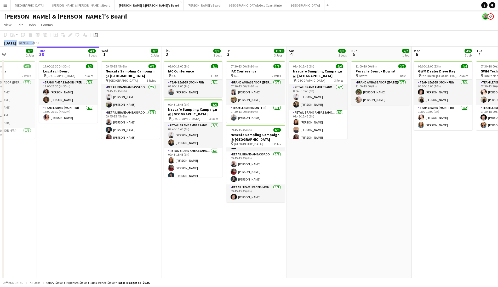
click at [300, 39] on div "Copy Paste Paste Command V Paste with crew Command Shift V Paste linked Job [GE…" at bounding box center [249, 38] width 498 height 16
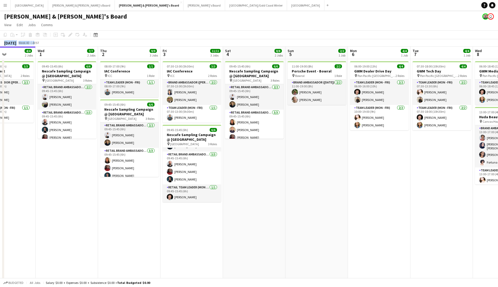
drag, startPoint x: 386, startPoint y: 162, endPoint x: 328, endPoint y: 165, distance: 58.7
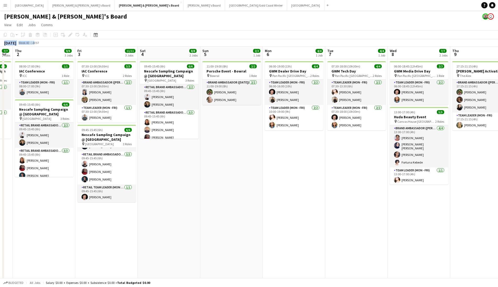
drag, startPoint x: 327, startPoint y: 162, endPoint x: 290, endPoint y: 165, distance: 37.0
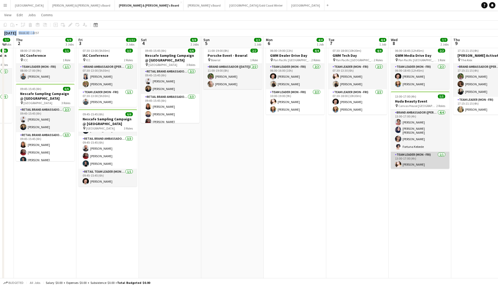
scroll to position [0, 0]
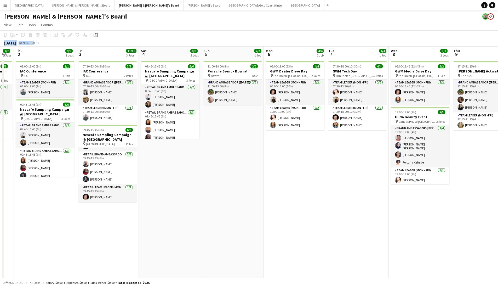
drag, startPoint x: 418, startPoint y: 45, endPoint x: 411, endPoint y: 47, distance: 7.6
drag, startPoint x: 406, startPoint y: 26, endPoint x: 370, endPoint y: 36, distance: 37.9
drag, startPoint x: 284, startPoint y: 23, endPoint x: 232, endPoint y: 29, distance: 53.0
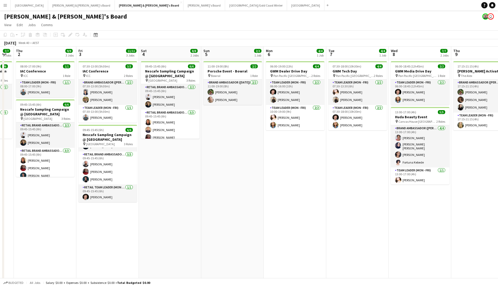
click at [231, 27] on app-page-menu "View Day view expanded Day view collapsed Month view Date picker Jump to [DATE]…" at bounding box center [249, 25] width 498 height 10
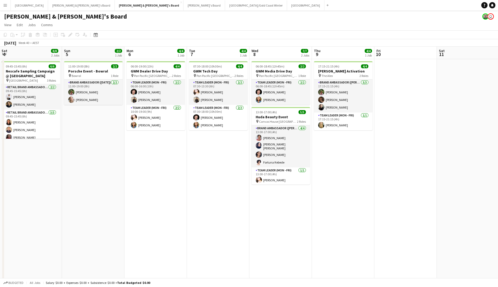
drag, startPoint x: 350, startPoint y: 215, endPoint x: 214, endPoint y: 225, distance: 136.7
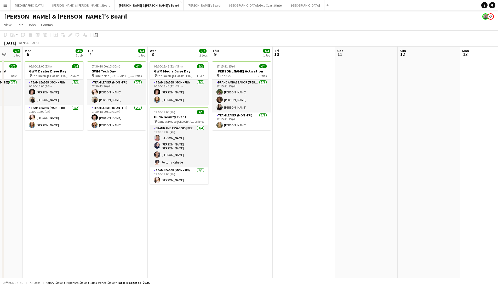
scroll to position [0, 166]
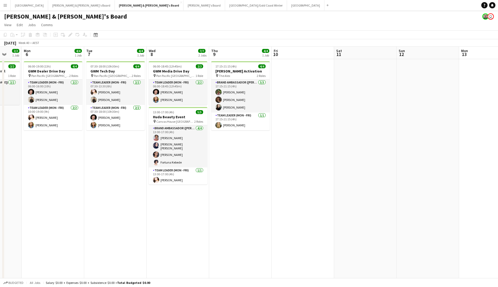
drag, startPoint x: 402, startPoint y: 172, endPoint x: 300, endPoint y: 180, distance: 103.1
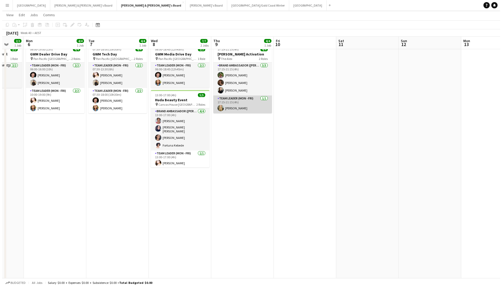
scroll to position [0, 0]
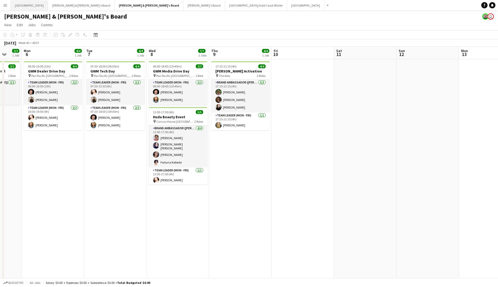
click at [16, 7] on button "Sydney Close" at bounding box center [29, 5] width 37 height 10
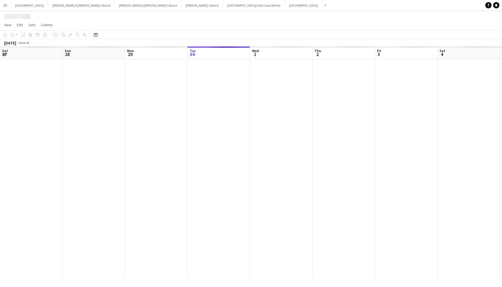
scroll to position [0, 125]
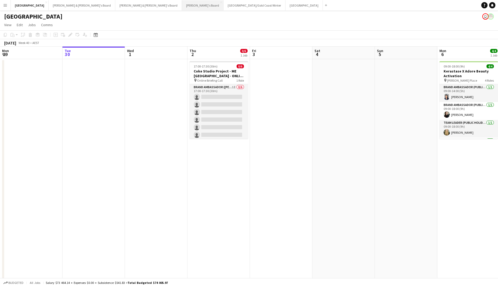
click at [182, 8] on button "Tennille's Board Close" at bounding box center [203, 5] width 42 height 10
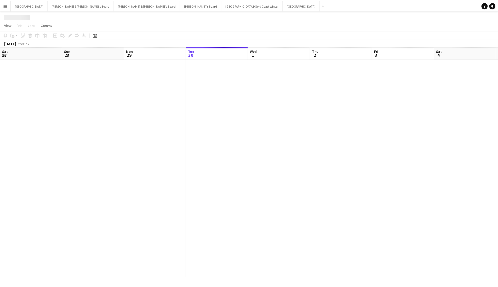
scroll to position [0, 125]
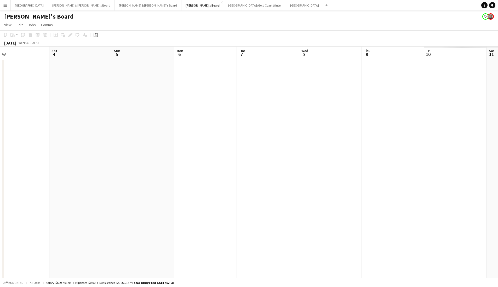
drag, startPoint x: 211, startPoint y: 108, endPoint x: 317, endPoint y: 137, distance: 110.6
click at [23, 114] on app-calendar-viewport "Tue 30 Wed 1 Thu 2 Fri 3 Sat 4 Sun 5 Mon 6 Tue 7 Wed 8 Thu 9 Fri 10 Sat 11 Sun …" at bounding box center [249, 188] width 498 height 282
drag, startPoint x: 315, startPoint y: 143, endPoint x: 353, endPoint y: 149, distance: 38.7
click at [123, 138] on app-calendar-viewport "Sat 4 Sun 5 Mon 6 Tue 7 Wed 8 Thu 9 Fri 10 Sat 11 Sun 12 Mon 13 Tue 14 Wed 15 T…" at bounding box center [249, 188] width 498 height 282
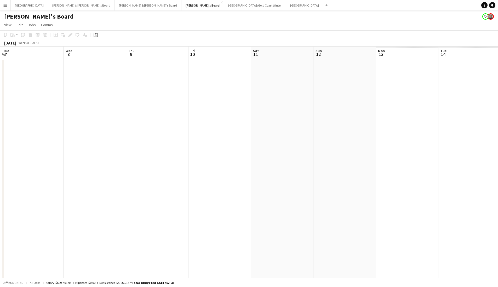
drag, startPoint x: 386, startPoint y: 150, endPoint x: 41, endPoint y: 136, distance: 346.2
click at [36, 138] on app-calendar-viewport "Sat 4 Sun 5 Mon 6 Tue 7 Wed 8 Thu 9 Fri 10 Sat 11 Sun 12 Mon 13 Tue 14 Wed 15 T…" at bounding box center [249, 188] width 498 height 282
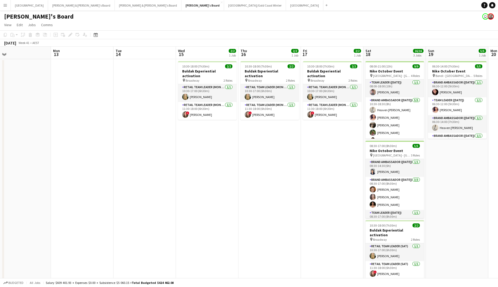
click at [240, 36] on app-toolbar "Copy Paste Paste Command V Paste with crew Command Shift V Paste linked Job [GE…" at bounding box center [249, 34] width 498 height 9
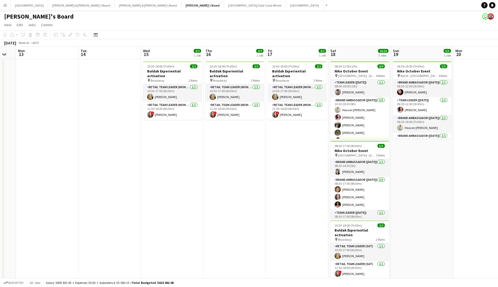
scroll to position [0, 176]
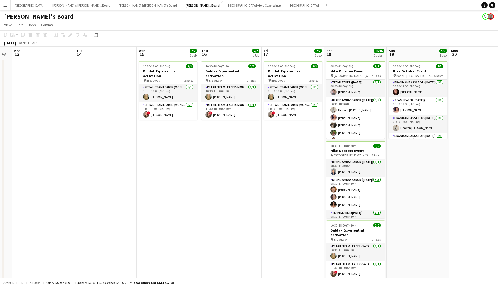
drag, startPoint x: 336, startPoint y: 138, endPoint x: 296, endPoint y: 150, distance: 41.0
click at [296, 150] on app-calendar-viewport "Fri 10 Sat 11 Sun 12 Mon 13 Tue 14 Wed 15 2/2 1 Job Thu 16 2/2 1 Job Fri 17 2/2…" at bounding box center [249, 188] width 498 height 282
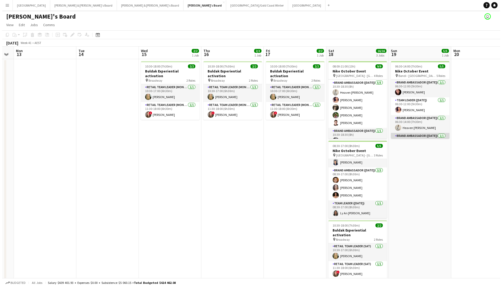
scroll to position [30, 0]
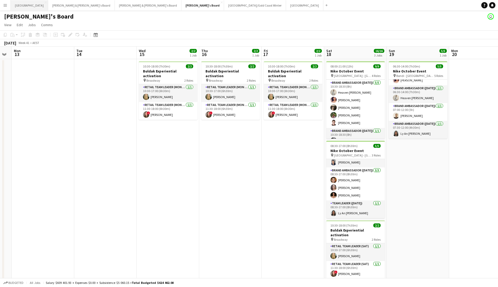
click at [21, 7] on button "Sydney Close" at bounding box center [29, 5] width 37 height 10
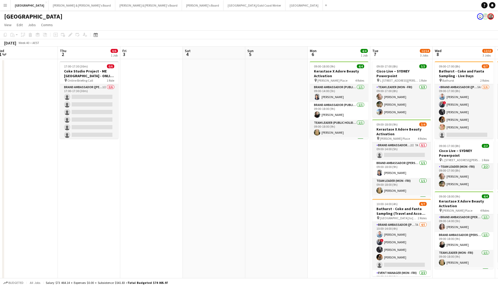
scroll to position [0, 149]
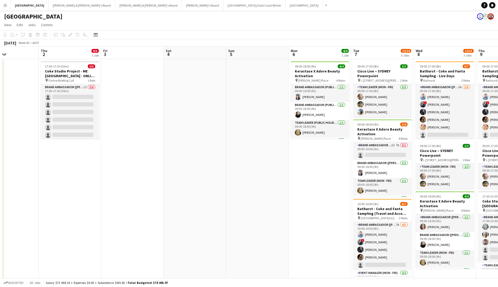
drag, startPoint x: 348, startPoint y: 151, endPoint x: 200, endPoint y: 155, distance: 148.2
click at [199, 156] on app-calendar-viewport "Mon 29 Tue 30 Wed 1 Thu 2 0/6 1 Job Fri 3 Sat 4 Sun 5 Mon 6 4/4 1 Job Tue 7 12/…" at bounding box center [249, 167] width 498 height 241
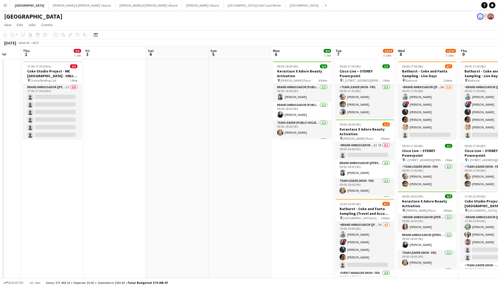
scroll to position [0, 197]
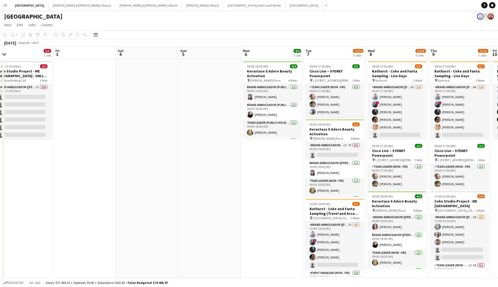
drag, startPoint x: 303, startPoint y: 154, endPoint x: 260, endPoint y: 152, distance: 43.2
click at [255, 155] on app-calendar-viewport "Mon 29 Tue 30 Wed 1 Thu 2 0/6 1 Job Fri 3 Sat 4 Sun 5 Mon 6 4/4 1 Job Tue 7 12/…" at bounding box center [249, 167] width 498 height 241
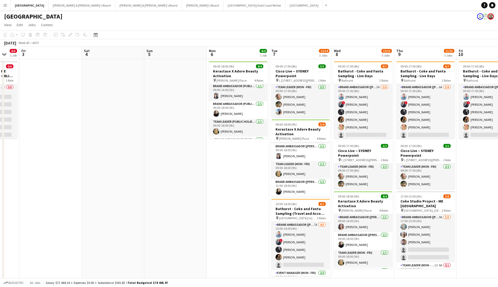
scroll to position [0, 179]
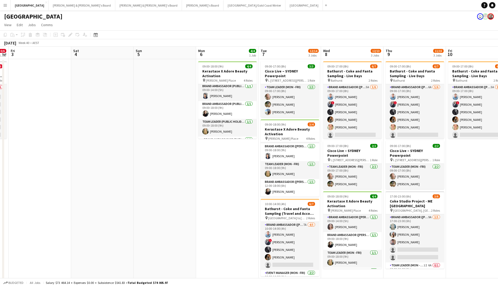
drag, startPoint x: 254, startPoint y: 183, endPoint x: 225, endPoint y: 186, distance: 28.8
click at [225, 186] on app-calendar-viewport "Tue 30 Wed 1 Thu 2 0/6 1 Job Fri 3 Sat 4 Sun 5 Mon 6 4/4 1 Job Tue 7 12/14 3 Jo…" at bounding box center [249, 167] width 498 height 241
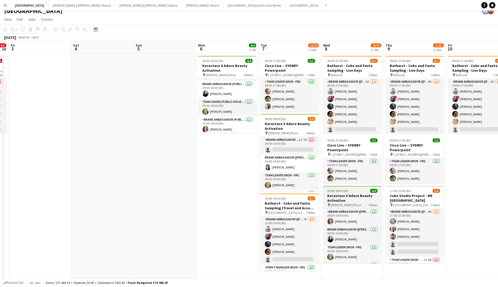
scroll to position [9, 0]
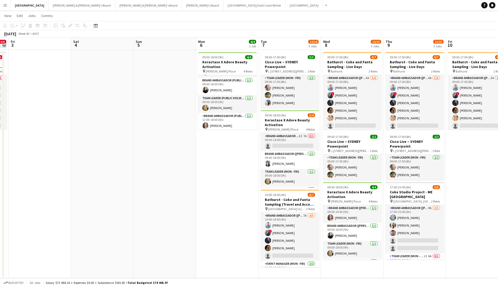
click at [262, 30] on app-toolbar "Copy Paste Paste Command V Paste with crew Command Shift V Paste linked Job [GE…" at bounding box center [249, 25] width 498 height 9
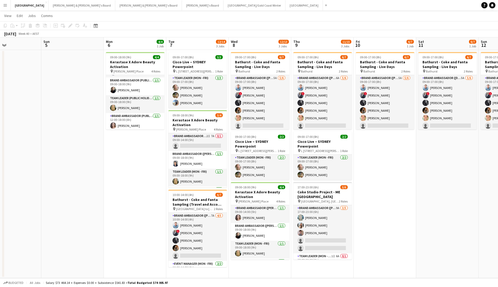
scroll to position [0, 150]
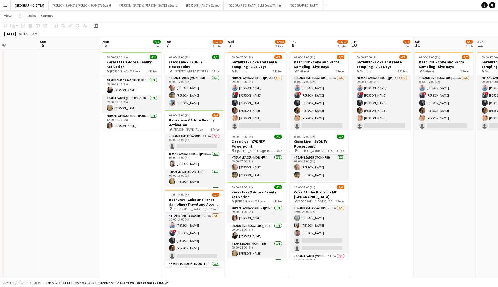
drag, startPoint x: 457, startPoint y: 176, endPoint x: 361, endPoint y: 188, distance: 96.6
click at [361, 188] on app-calendar-viewport "Thu 2 0/6 1 Job Fri 3 Sat 4 Sun 5 Mon 6 4/4 1 Job Tue 7 12/14 3 Jobs Wed 8 12/1…" at bounding box center [249, 157] width 498 height 241
click at [290, 23] on app-toolbar "Copy Paste Paste Command V Paste with crew Command Shift V Paste linked Job [GE…" at bounding box center [249, 25] width 498 height 9
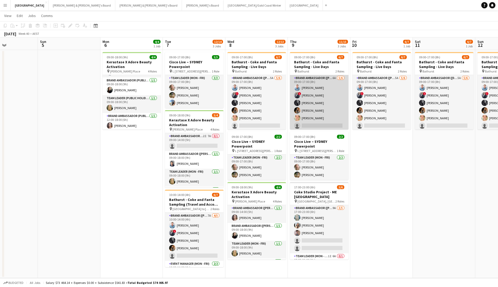
scroll to position [0, 0]
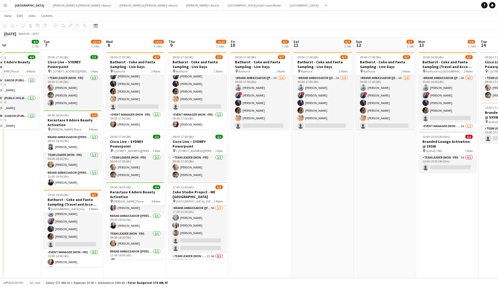
drag, startPoint x: 380, startPoint y: 171, endPoint x: 265, endPoint y: 176, distance: 115.0
click at [265, 176] on app-calendar-viewport "Fri 3 Sat 4 Sun 5 Mon 6 4/4 1 Job Tue 7 12/14 3 Jobs Wed 8 12/13 3 Jobs Thu 9 1…" at bounding box center [249, 157] width 498 height 241
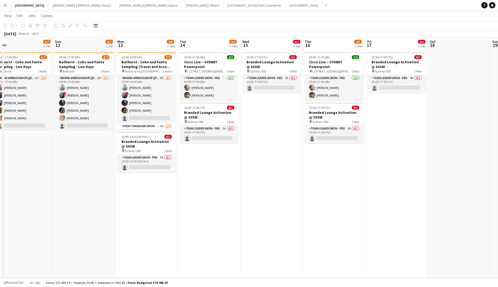
drag, startPoint x: 344, startPoint y: 152, endPoint x: -23, endPoint y: 191, distance: 369.4
click at [0, 190] on html "Menu Boards Boards Boards All jobs Status Workforce Workforce My Workforce Recr…" at bounding box center [249, 139] width 498 height 296
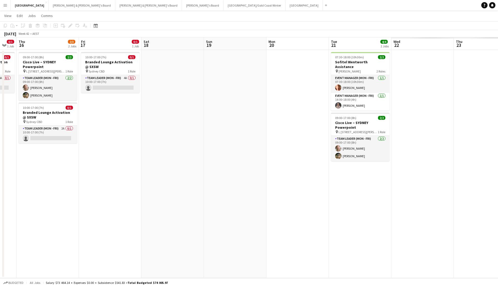
drag, startPoint x: 399, startPoint y: 187, endPoint x: 126, endPoint y: 199, distance: 273.2
click at [114, 190] on app-calendar-viewport "Mon 13 5/8 2 Jobs Tue 14 2/3 2 Jobs Wed 15 0/1 1 Job Thu 16 2/3 2 Jobs Fri 17 0…" at bounding box center [249, 157] width 498 height 241
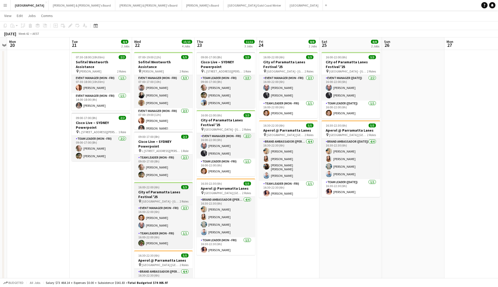
drag, startPoint x: 364, startPoint y: 196, endPoint x: 148, endPoint y: 184, distance: 217.0
click at [106, 187] on app-calendar-viewport "Fri 17 0/1 1 Job Sat 18 Sun 19 Mon 20 Tue 21 4/4 2 Jobs Wed 22 15/15 4 Jobs Thu…" at bounding box center [249, 188] width 498 height 302
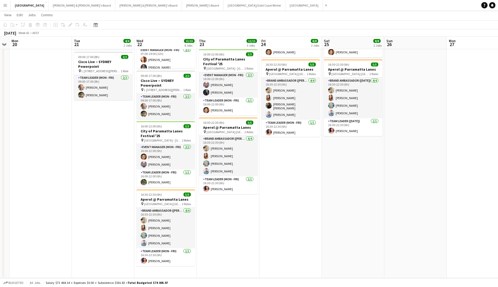
scroll to position [0, 0]
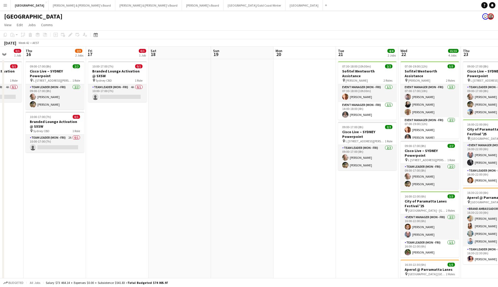
drag, startPoint x: 105, startPoint y: 178, endPoint x: 393, endPoint y: 205, distance: 289.1
click at [380, 190] on app-calendar-viewport "Tue 14 2/3 2 Jobs Wed 15 0/1 1 Job Thu 16 2/3 2 Jobs Fri 17 0/1 1 Job Sat 18 Su…" at bounding box center [249, 198] width 498 height 302
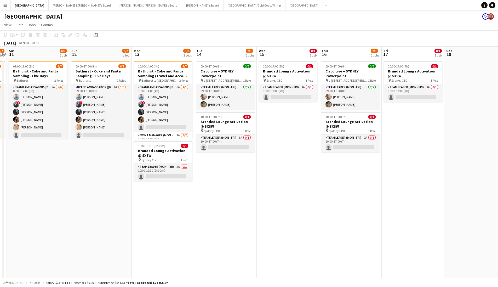
scroll to position [0, 156]
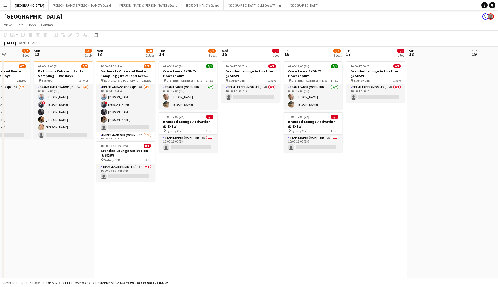
drag, startPoint x: 110, startPoint y: 195, endPoint x: 304, endPoint y: 203, distance: 193.6
click at [304, 190] on app-calendar-viewport "Thu 9 11/15 3 Jobs Fri 10 6/7 1 Job Sat 11 6/7 1 Job Sun 12 6/7 1 Job Mon 13 5/…" at bounding box center [249, 198] width 498 height 302
click at [300, 115] on app-job-card "10:00-17:00 (7h) 0/1 Branded Lounge Activation @ SXSW pin Sydney CBD 1 Role Tea…" at bounding box center [313, 132] width 59 height 41
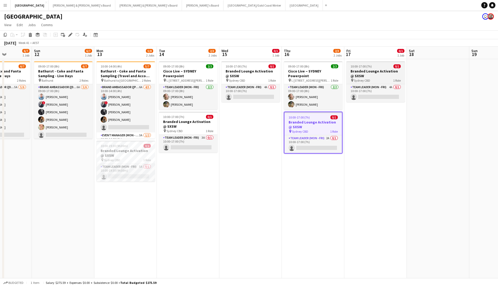
click at [374, 67] on div "10:00-17:00 (7h) 0/1" at bounding box center [376, 66] width 59 height 4
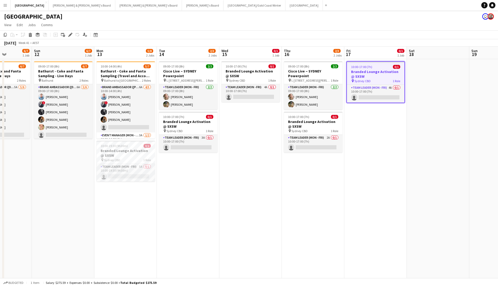
click at [348, 43] on div "[DATE] Week 41 • AEST" at bounding box center [249, 42] width 498 height 7
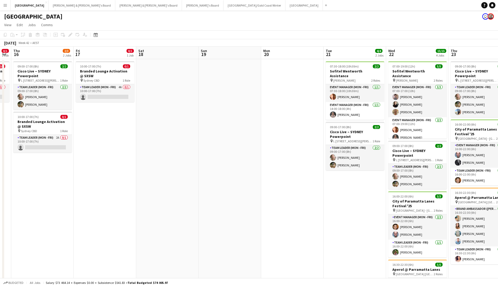
drag, startPoint x: 411, startPoint y: 151, endPoint x: 268, endPoint y: 156, distance: 142.9
click at [164, 161] on app-calendar-viewport "Mon 13 5/8 2 Jobs Tue 14 2/3 2 Jobs Wed 15 0/1 1 Job Thu 16 2/3 2 Jobs Fri 17 0…" at bounding box center [249, 198] width 498 height 302
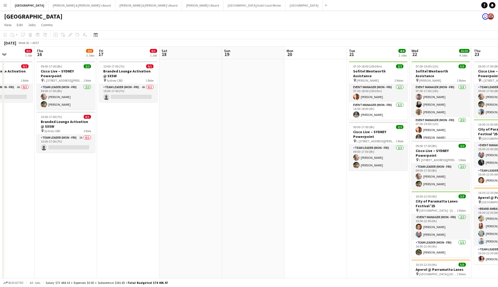
scroll to position [0, 153]
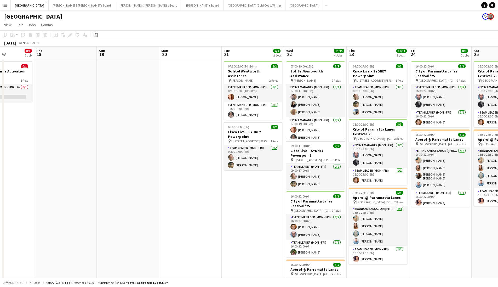
drag, startPoint x: 304, startPoint y: 194, endPoint x: 255, endPoint y: 198, distance: 48.5
click at [255, 190] on app-calendar-viewport "Wed 15 0/1 1 Job Thu 16 2/3 2 Jobs Fri 17 0/1 1 Job Sat 18 Sun 19 Mon 20 Tue 21…" at bounding box center [249, 198] width 498 height 302
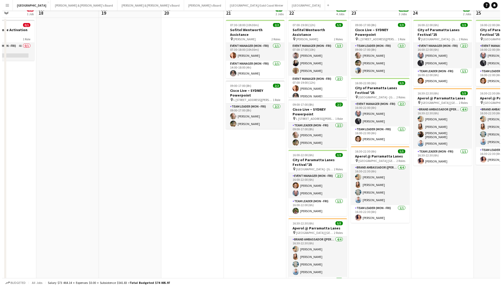
scroll to position [0, 0]
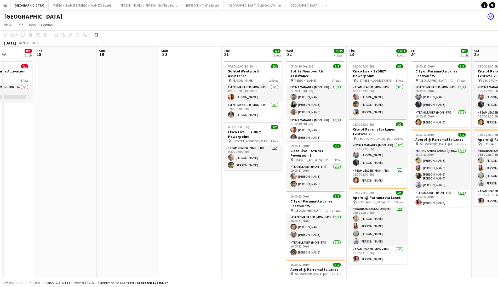
click at [380, 41] on div "[DATE] Week 42 • AEST" at bounding box center [249, 42] width 498 height 7
click at [286, 6] on button "Melbourne Close" at bounding box center [304, 5] width 37 height 10
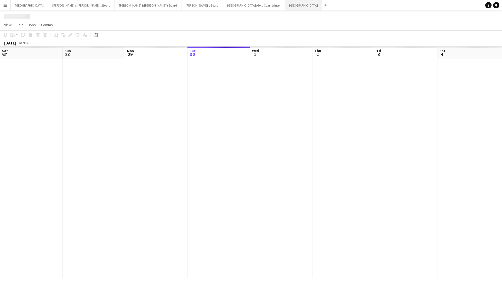
scroll to position [0, 125]
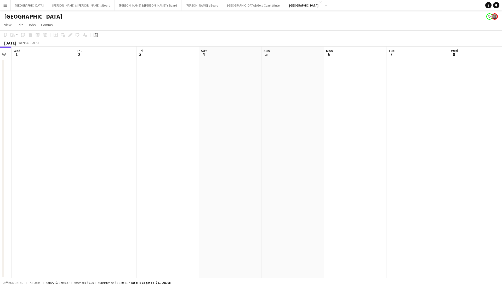
drag, startPoint x: 187, startPoint y: 122, endPoint x: 117, endPoint y: 131, distance: 70.1
click at [117, 131] on app-calendar-viewport "Sun 28 Mon 29 Tue 30 Wed 1 Thu 2 Fri 3 Sat 4 Sun 5 Mon 6 Tue 7 Wed 8 Thu 9 2/5 …" at bounding box center [251, 163] width 502 height 232
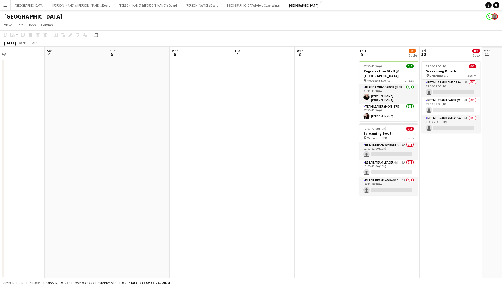
drag, startPoint x: 347, startPoint y: 137, endPoint x: 222, endPoint y: 141, distance: 125.4
click at [222, 141] on app-calendar-viewport "Tue 30 Wed 1 Thu 2 Fri 3 Sat 4 Sun 5 Mon 6 Tue 7 Wed 8 Thu 9 2/5 2 Jobs Fri 10 …" at bounding box center [251, 163] width 502 height 232
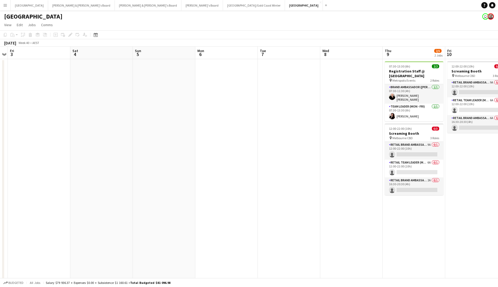
scroll to position [0, 183]
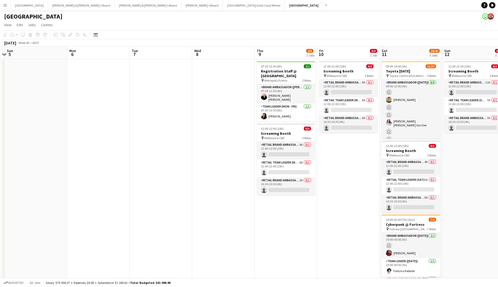
drag, startPoint x: 347, startPoint y: 146, endPoint x: 244, endPoint y: 157, distance: 102.9
click at [244, 157] on app-calendar-viewport "Thu 2 Fri 3 Sat 4 Sun 5 Mon 6 Tue 7 Wed 8 Thu 9 2/5 2 Jobs Fri 10 0/3 1 Job Sat…" at bounding box center [249, 175] width 498 height 256
click at [277, 38] on app-toolbar "Copy Paste Paste Command V Paste with crew Command Shift V Paste linked Job [GE…" at bounding box center [249, 34] width 498 height 9
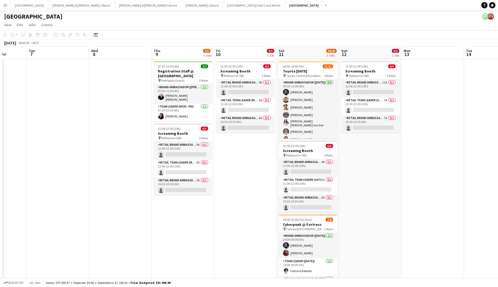
drag, startPoint x: 347, startPoint y: 154, endPoint x: 244, endPoint y: 194, distance: 110.3
click at [244, 190] on app-calendar-viewport "Sat 4 Sun 5 Mon 6 Tue 7 Wed 8 Thu 9 2/5 2 Jobs Fri 10 0/3 1 Job Sat 11 38/43 3 …" at bounding box center [249, 175] width 498 height 256
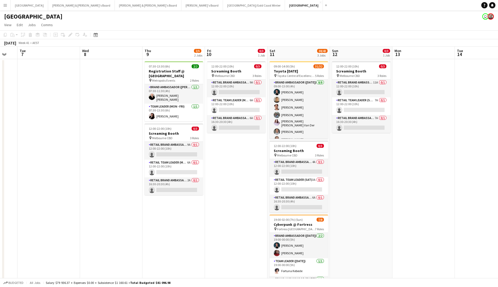
drag, startPoint x: 377, startPoint y: 192, endPoint x: 309, endPoint y: 214, distance: 72.3
click at [306, 190] on app-calendar-viewport "Sat 4 Sun 5 Mon 6 Tue 7 Wed 8 Thu 9 2/5 2 Jobs Fri 10 0/3 1 Job Sat 11 38/43 3 …" at bounding box center [249, 175] width 498 height 256
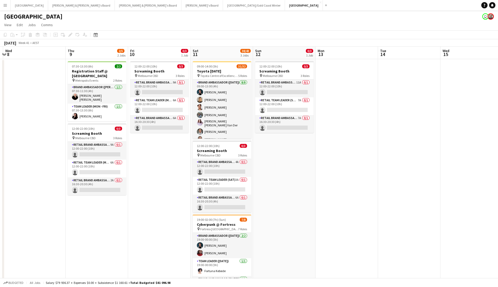
drag, startPoint x: 392, startPoint y: 186, endPoint x: 193, endPoint y: 200, distance: 199.6
click at [193, 190] on app-calendar-viewport "Sun 5 Mon 6 Tue 7 Wed 8 Thu 9 2/5 2 Jobs Fri 10 0/3 1 Job Sat 11 38/43 3 Jobs S…" at bounding box center [249, 175] width 498 height 256
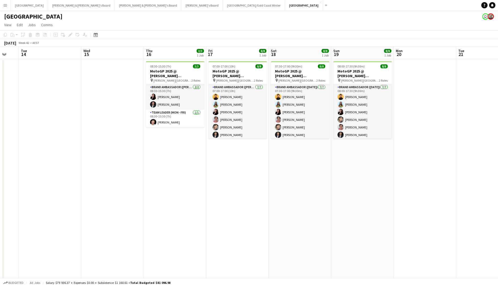
scroll to position [0, 169]
drag, startPoint x: 438, startPoint y: 175, endPoint x: 266, endPoint y: 186, distance: 172.3
click at [266, 186] on app-calendar-viewport "Sat 11 38/43 3 Jobs Sun 12 0/3 1 Job Mon 13 Tue 14 Wed 15 Thu 16 3/3 1 Job Fri …" at bounding box center [249, 175] width 498 height 256
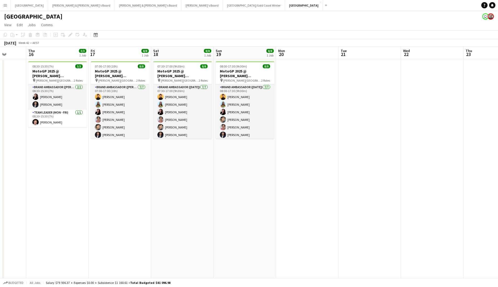
scroll to position [0, 162]
drag, startPoint x: 369, startPoint y: 175, endPoint x: 251, endPoint y: 185, distance: 118.4
click at [251, 185] on app-calendar-viewport "Mon 13 Tue 14 Wed 15 Thu 16 3/3 1 Job Fri 17 8/8 1 Job Sat 18 8/8 1 Job Sun 19 …" at bounding box center [249, 175] width 498 height 256
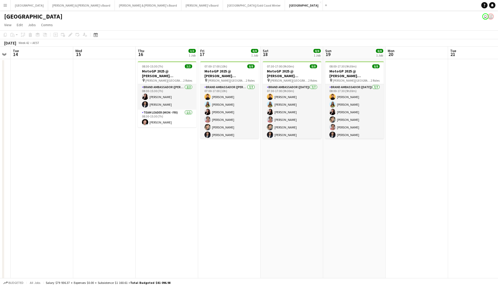
scroll to position [0, 139]
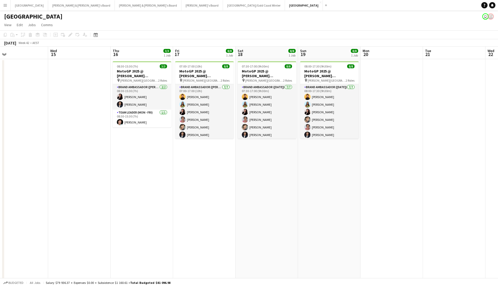
drag, startPoint x: 339, startPoint y: 163, endPoint x: 420, endPoint y: 179, distance: 82.6
click at [380, 177] on app-calendar-viewport "Sun 12 0/3 1 Job Mon 13 Tue 14 Wed 15 Thu 16 3/3 1 Job Fri 17 8/8 1 Job Sat 18 …" at bounding box center [249, 175] width 498 height 256
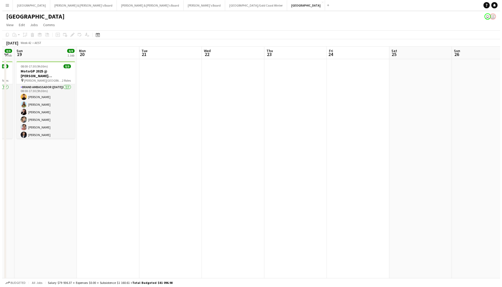
scroll to position [0, 157]
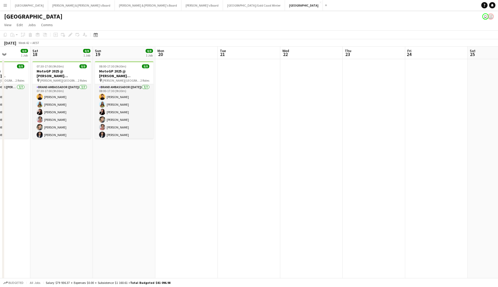
drag, startPoint x: 239, startPoint y: 176, endPoint x: 199, endPoint y: 176, distance: 39.5
click at [199, 176] on app-calendar-viewport "Wed 15 Thu 16 3/3 1 Job Fri 17 8/8 1 Job Sat 18 8/8 1 Job Sun 19 8/8 1 Job Mon …" at bounding box center [249, 175] width 498 height 256
click at [23, 8] on button "Sydney Close" at bounding box center [29, 5] width 37 height 10
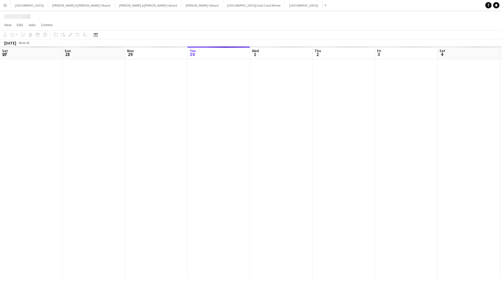
scroll to position [0, 125]
click at [99, 31] on app-toolbar "Copy Paste Paste Command V Paste with crew Command Shift V Paste linked Job [GE…" at bounding box center [251, 34] width 502 height 9
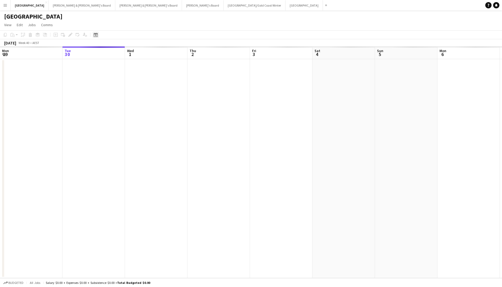
click at [97, 33] on icon at bounding box center [96, 35] width 4 height 4
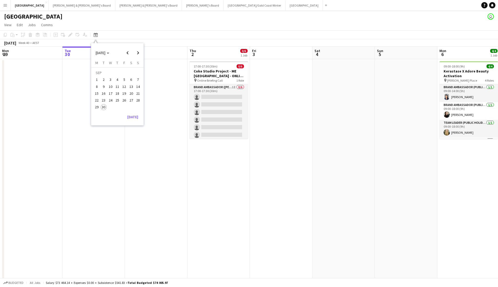
click at [174, 31] on app-toolbar "Copy Paste Paste Command V Paste with crew Command Shift V Paste linked Job [GE…" at bounding box center [249, 34] width 498 height 9
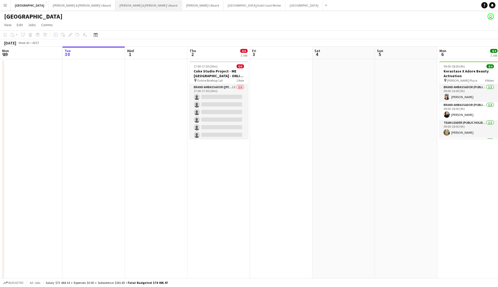
click at [115, 8] on button "[PERSON_NAME] & [PERSON_NAME]'s Board Close" at bounding box center [148, 5] width 67 height 10
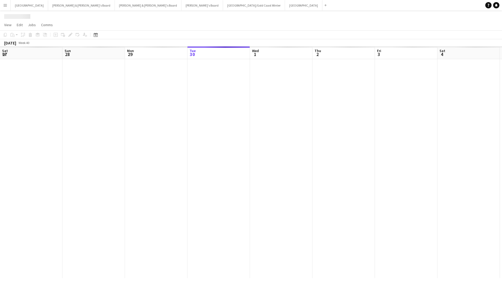
scroll to position [0, 125]
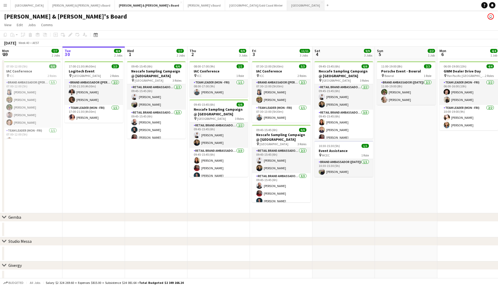
click at [287, 2] on button "Melbourne Close" at bounding box center [305, 5] width 37 height 10
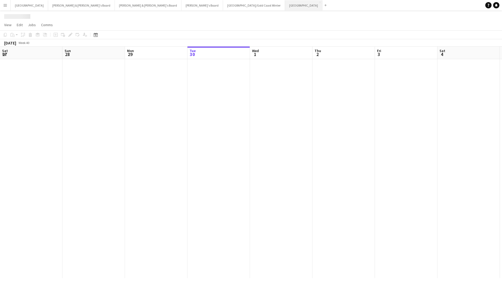
scroll to position [0, 125]
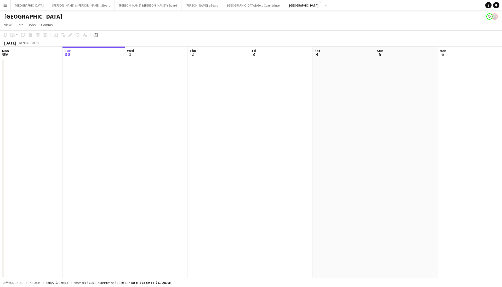
click at [264, 7] on app-navbar "Menu Boards Boards Boards All jobs Status Workforce Workforce My Workforce Recr…" at bounding box center [251, 5] width 502 height 10
click at [16, 7] on button "Sydney Close" at bounding box center [29, 5] width 37 height 10
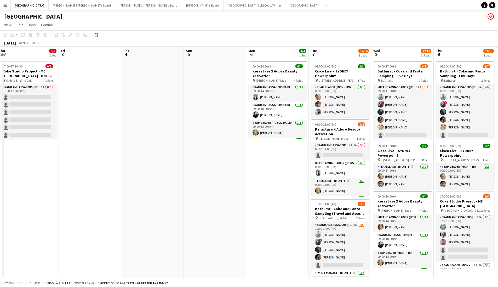
scroll to position [0, 194]
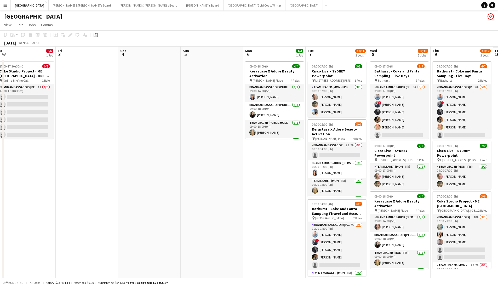
drag, startPoint x: 209, startPoint y: 174, endPoint x: 116, endPoint y: 173, distance: 93.7
click at [116, 173] on app-calendar-viewport "Mon 29 Tue 30 Wed 1 Thu 2 0/6 1 Job Fri 3 Sat 4 Sun 5 Mon 6 4/4 1 Job Tue 7 12/…" at bounding box center [249, 167] width 498 height 241
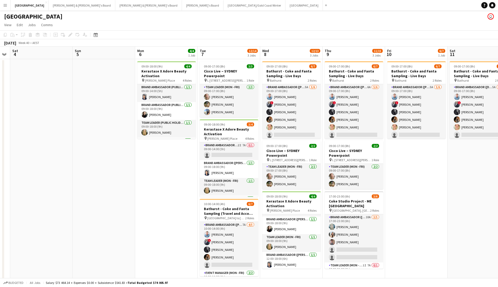
scroll to position [0, 167]
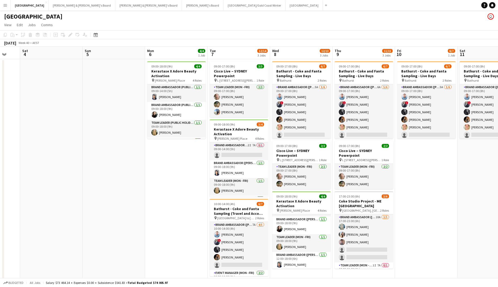
drag, startPoint x: 202, startPoint y: 201, endPoint x: 144, endPoint y: 199, distance: 57.9
click at [144, 190] on app-calendar-viewport "Wed 1 Thu 2 0/6 1 Job Fri 3 Sat 4 Sun 5 Mon 6 4/4 1 Job Tue 7 12/14 3 Jobs Wed …" at bounding box center [249, 167] width 498 height 241
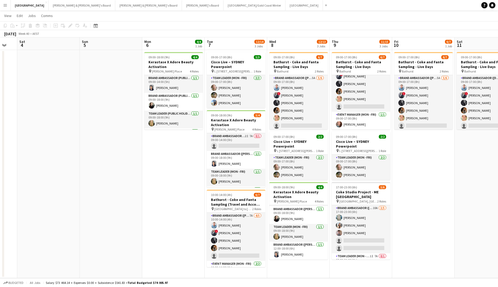
scroll to position [0, 168]
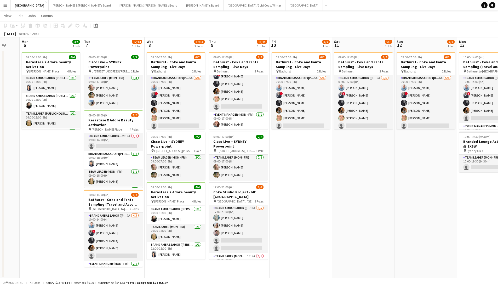
drag, startPoint x: 421, startPoint y: 168, endPoint x: 296, endPoint y: 205, distance: 131.0
click at [296, 190] on app-calendar-viewport "Fri 3 Sat 4 Sun 5 Mon 6 4/4 1 Job Tue 7 12/14 3 Jobs Wed 8 12/13 3 Jobs Thu 9 1…" at bounding box center [249, 157] width 498 height 241
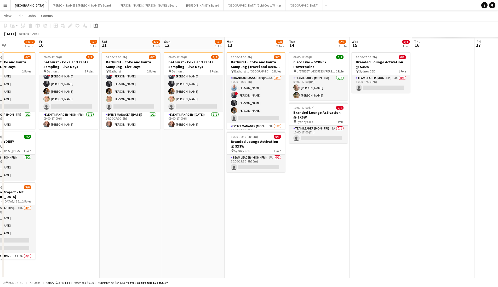
scroll to position [0, 162]
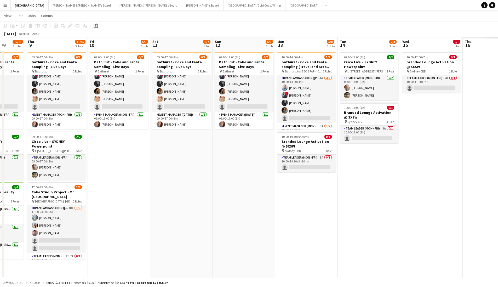
drag, startPoint x: 442, startPoint y: 218, endPoint x: 198, endPoint y: 221, distance: 244.4
click at [198, 190] on app-calendar-viewport "Mon 6 4/4 1 Job Tue 7 12/14 3 Jobs Wed 8 12/13 3 Jobs Thu 9 11/15 3 Jobs Fri 10…" at bounding box center [249, 157] width 498 height 241
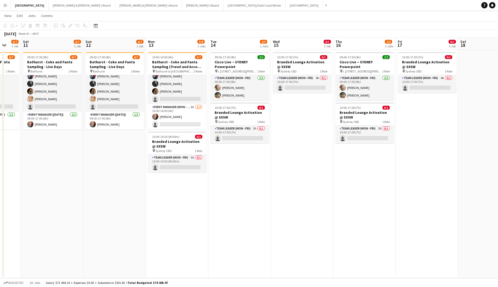
scroll to position [0, 167]
drag, startPoint x: 348, startPoint y: 166, endPoint x: 298, endPoint y: 182, distance: 52.0
click at [298, 182] on app-calendar-viewport "Wed 8 12/13 3 Jobs Thu 9 11/15 3 Jobs Fri 10 6/7 1 Job Sat 11 6/7 1 Job Sun 12 …" at bounding box center [249, 157] width 498 height 241
click at [286, 6] on button "Melbourne Close" at bounding box center [304, 5] width 37 height 10
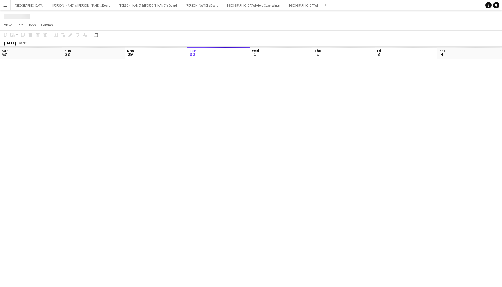
scroll to position [0, 125]
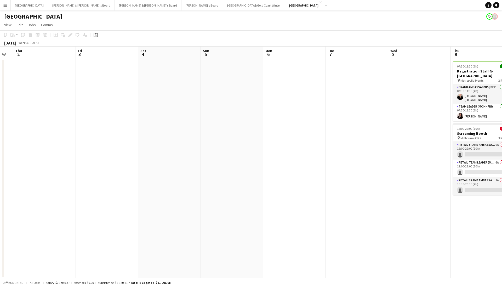
drag, startPoint x: 261, startPoint y: 148, endPoint x: 90, endPoint y: 167, distance: 172.3
click at [90, 167] on app-calendar-viewport "Mon 29 Tue 30 Wed 1 Thu 2 Fri 3 Sat 4 Sun 5 Mon 6 Tue 7 Wed 8 Thu 9 2/5 2 Jobs …" at bounding box center [251, 163] width 502 height 232
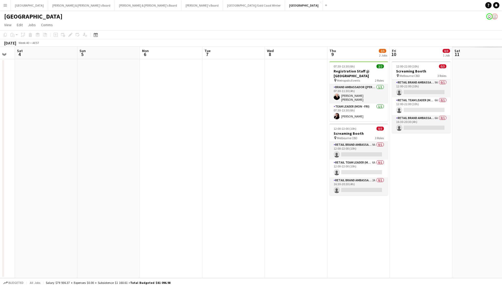
scroll to position [0, 193]
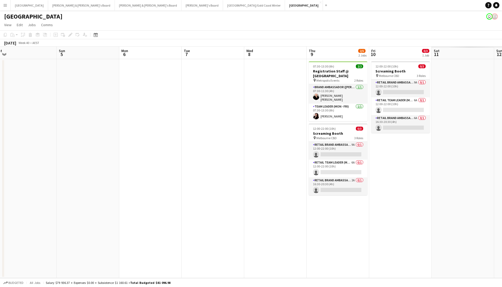
drag, startPoint x: 270, startPoint y: 153, endPoint x: 126, endPoint y: 159, distance: 144.1
click at [126, 159] on app-calendar-viewport "Wed 1 Thu 2 Fri 3 Sat 4 Sun 5 Mon 6 Tue 7 Wed 8 Thu 9 2/5 2 Jobs Fri 10 0/3 1 J…" at bounding box center [251, 163] width 502 height 232
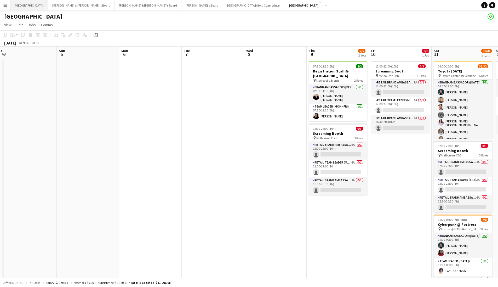
click at [19, 4] on button "Sydney Close" at bounding box center [29, 5] width 37 height 10
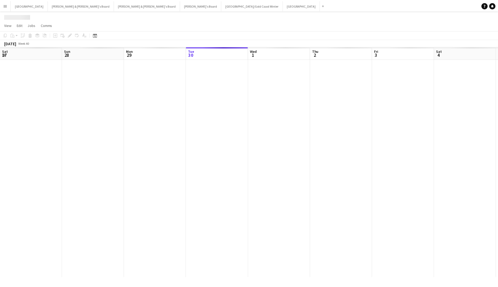
scroll to position [0, 125]
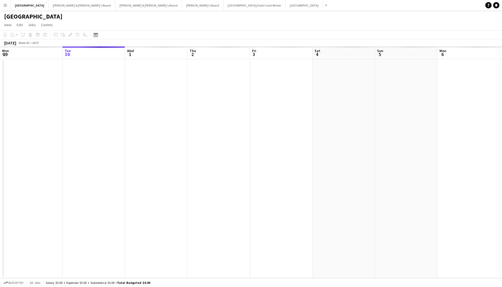
click at [98, 37] on icon at bounding box center [96, 35] width 4 height 4
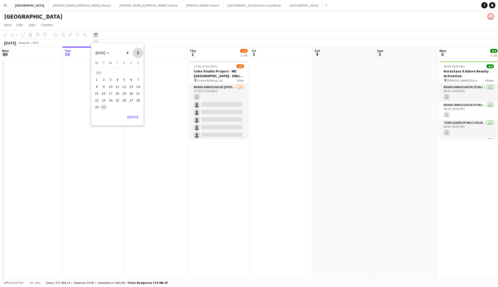
click at [137, 54] on span "Next month" at bounding box center [138, 53] width 10 height 10
click at [136, 53] on span "Next month" at bounding box center [138, 53] width 10 height 10
click at [112, 101] on span "26" at bounding box center [111, 101] width 6 height 6
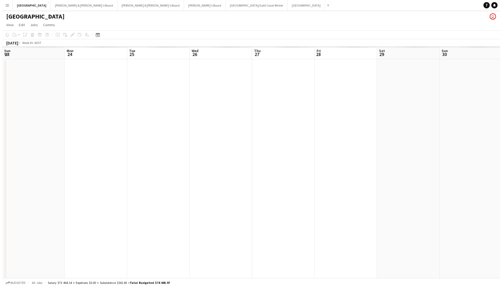
scroll to position [0, 180]
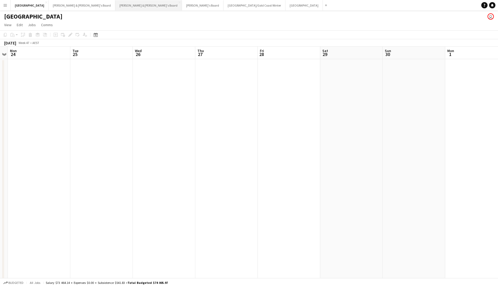
click at [115, 7] on button "[PERSON_NAME] & [PERSON_NAME]'s Board Close" at bounding box center [148, 5] width 67 height 10
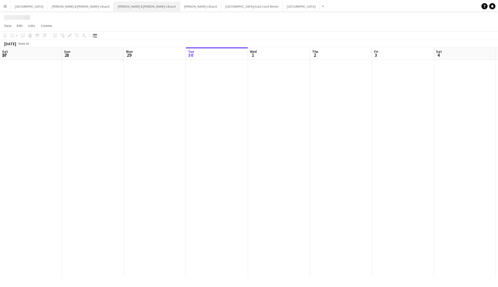
scroll to position [0, 125]
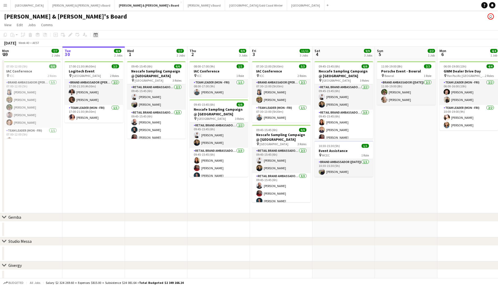
click at [97, 34] on icon at bounding box center [96, 35] width 4 height 4
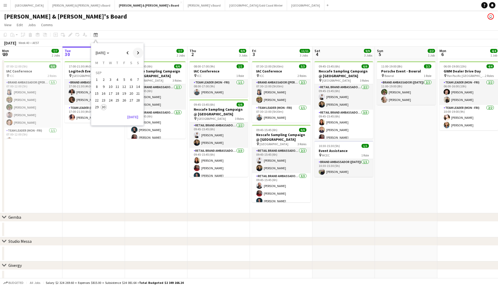
click at [136, 53] on span "Next month" at bounding box center [138, 53] width 10 height 10
click at [137, 101] on span "26" at bounding box center [138, 100] width 6 height 6
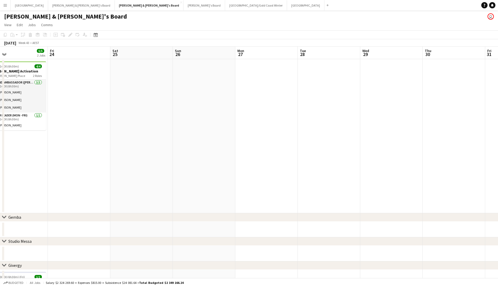
scroll to position [0, 131]
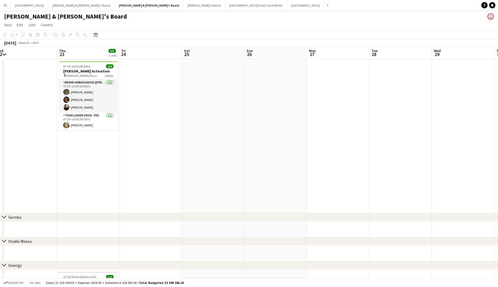
drag, startPoint x: 282, startPoint y: 116, endPoint x: 394, endPoint y: 121, distance: 111.8
click at [380, 121] on app-calendar-viewport "Mon 20 Tue 21 Wed 22 Thu 23 5/5 2 Jobs Fri 24 Sat 25 Sun 26 Mon 27 Tue 28 Wed 2…" at bounding box center [249, 260] width 498 height 427
click at [97, 34] on icon at bounding box center [96, 35] width 4 height 4
click at [136, 56] on span "Next month" at bounding box center [138, 53] width 10 height 10
click at [111, 100] on span "26" at bounding box center [111, 101] width 6 height 6
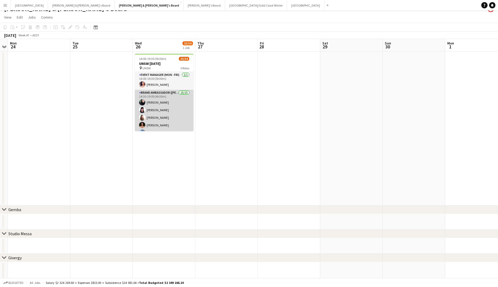
scroll to position [0, 0]
